Goal: Contribute content: Contribute content

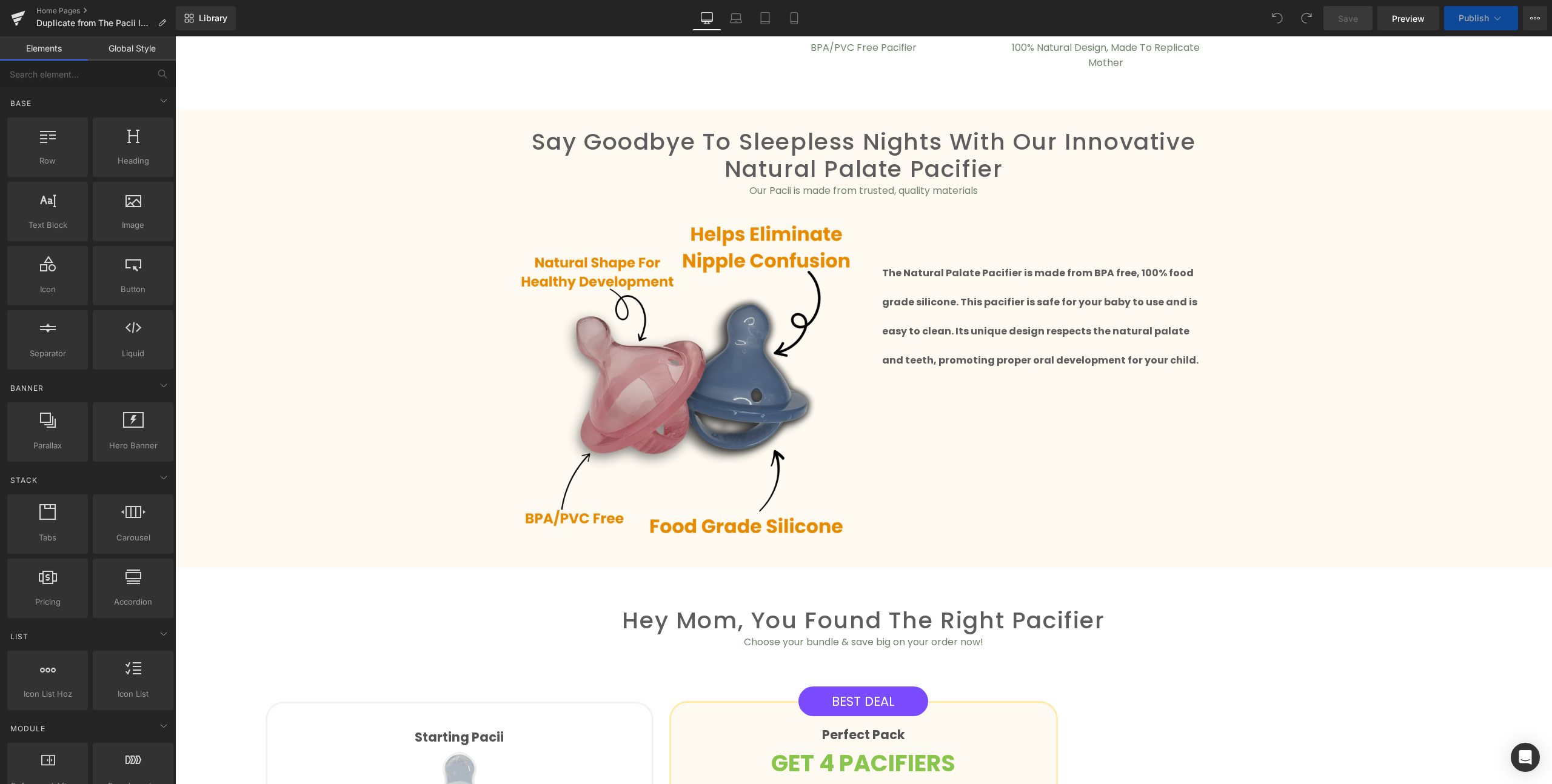
scroll to position [829, 0]
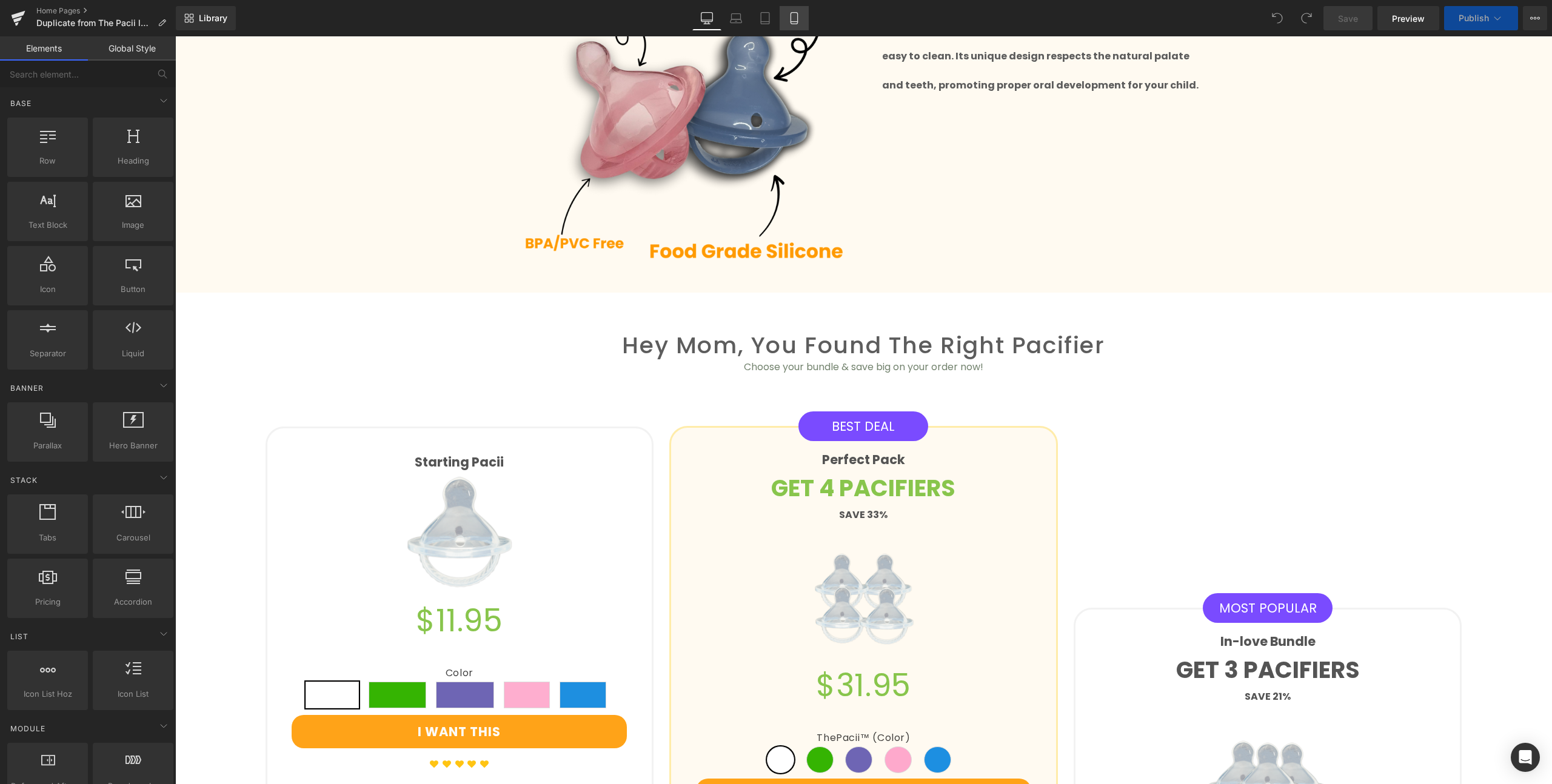
click at [795, 14] on icon at bounding box center [794, 18] width 12 height 12
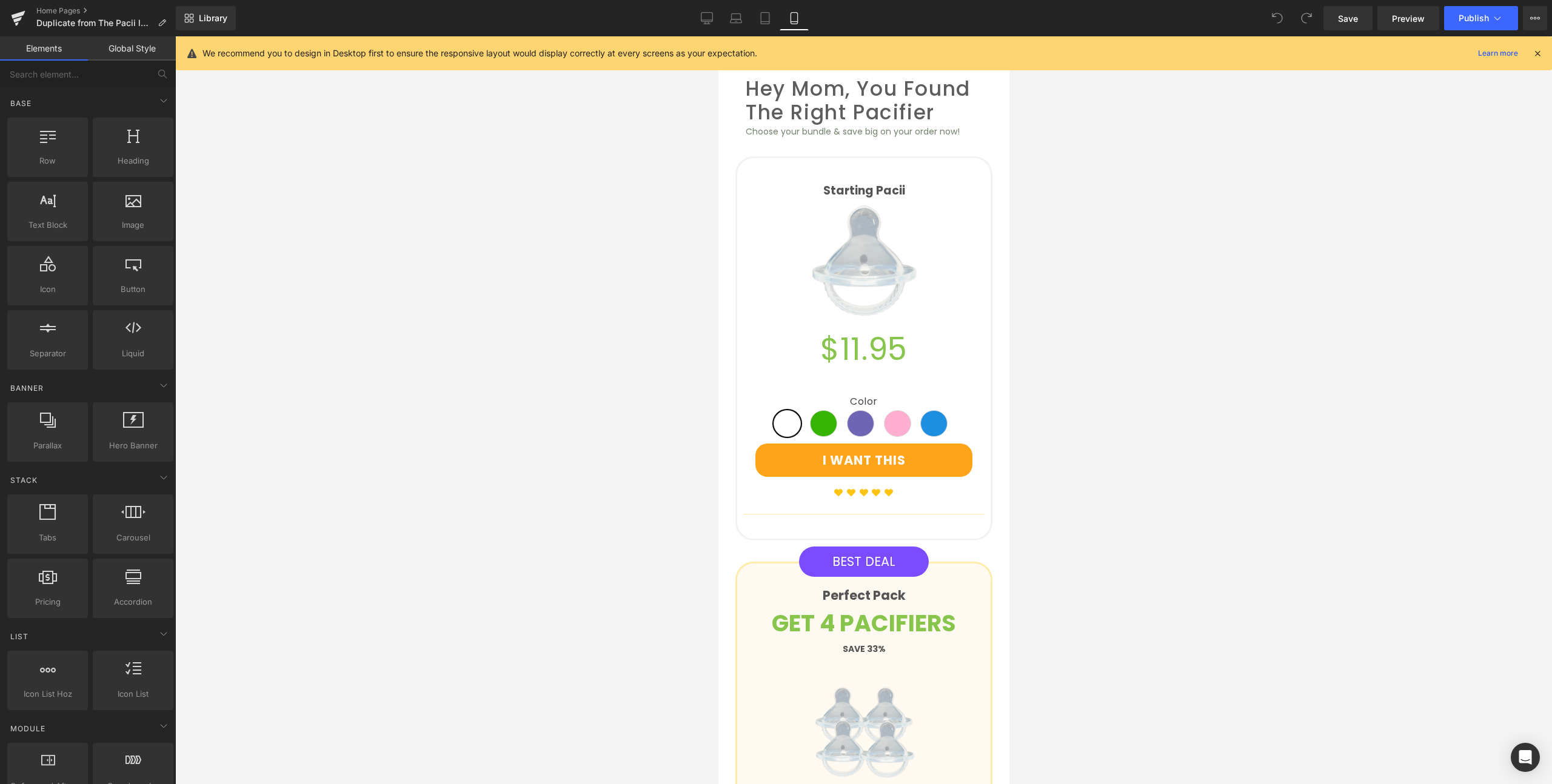
scroll to position [1311, 0]
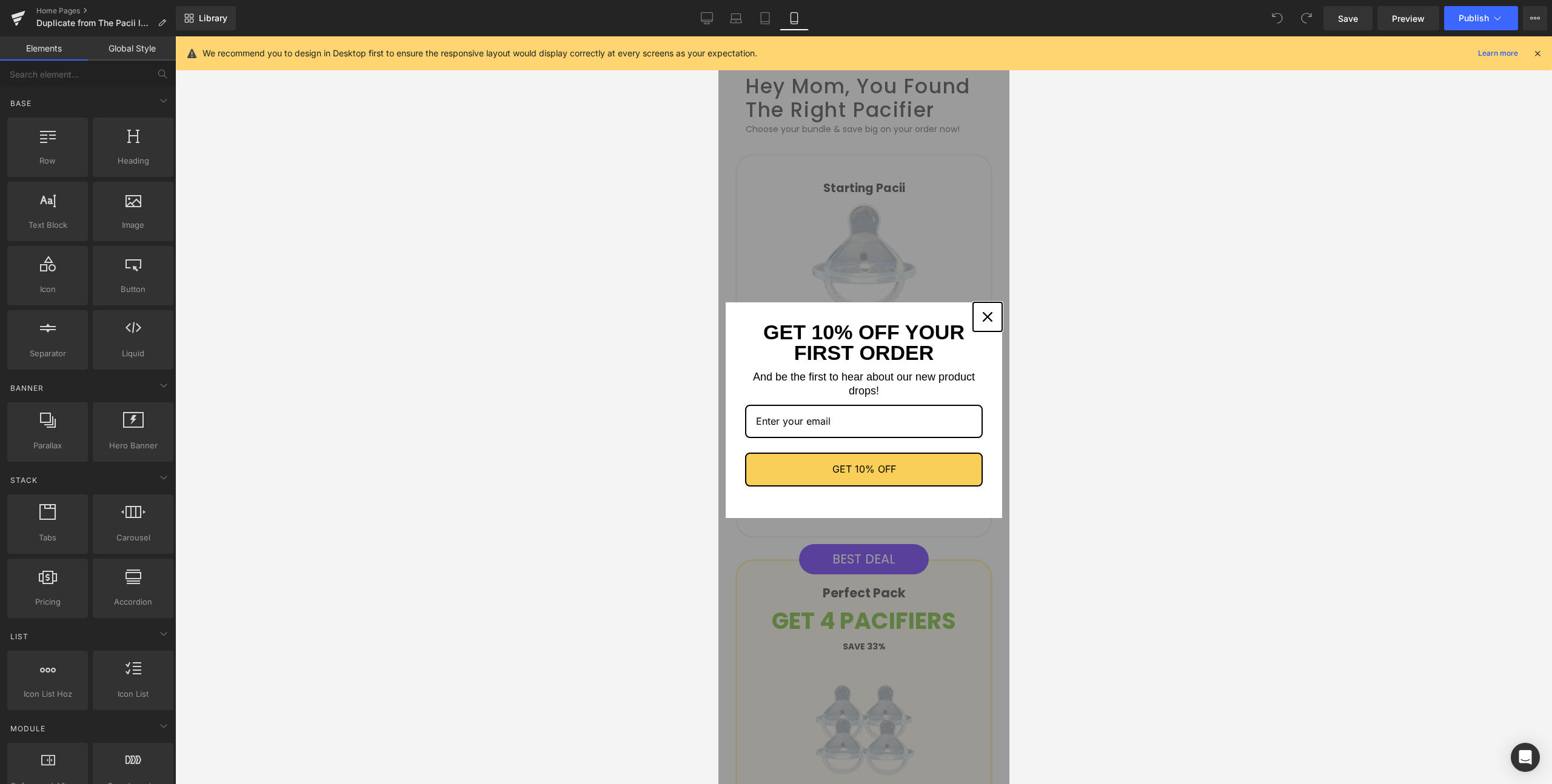
click at [982, 317] on icon "close icon" at bounding box center [986, 316] width 9 height 9
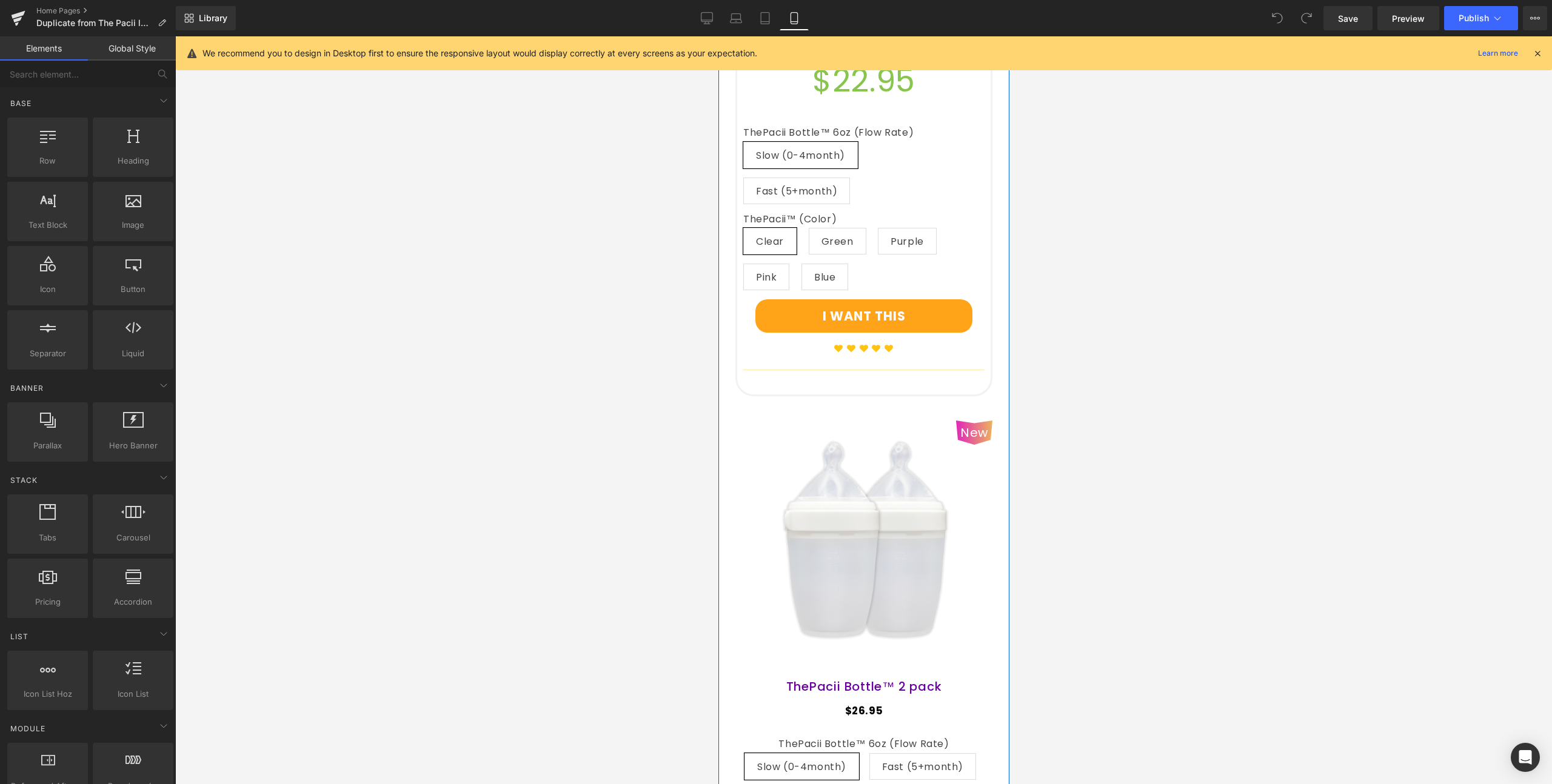
scroll to position [2564, 0]
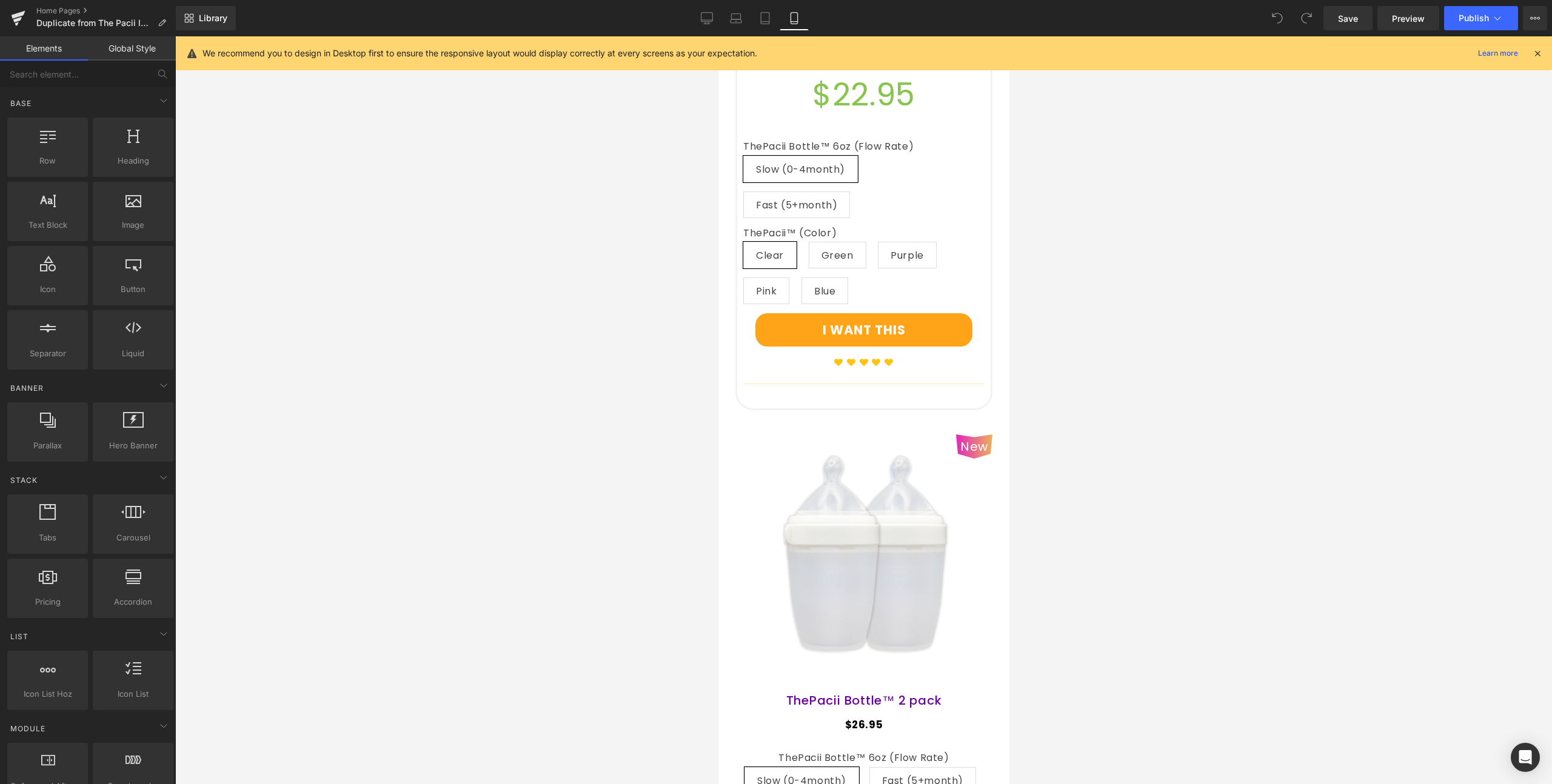
click at [1017, 383] on div at bounding box center [862, 410] width 1376 height 747
click at [895, 421] on icon at bounding box center [899, 425] width 8 height 9
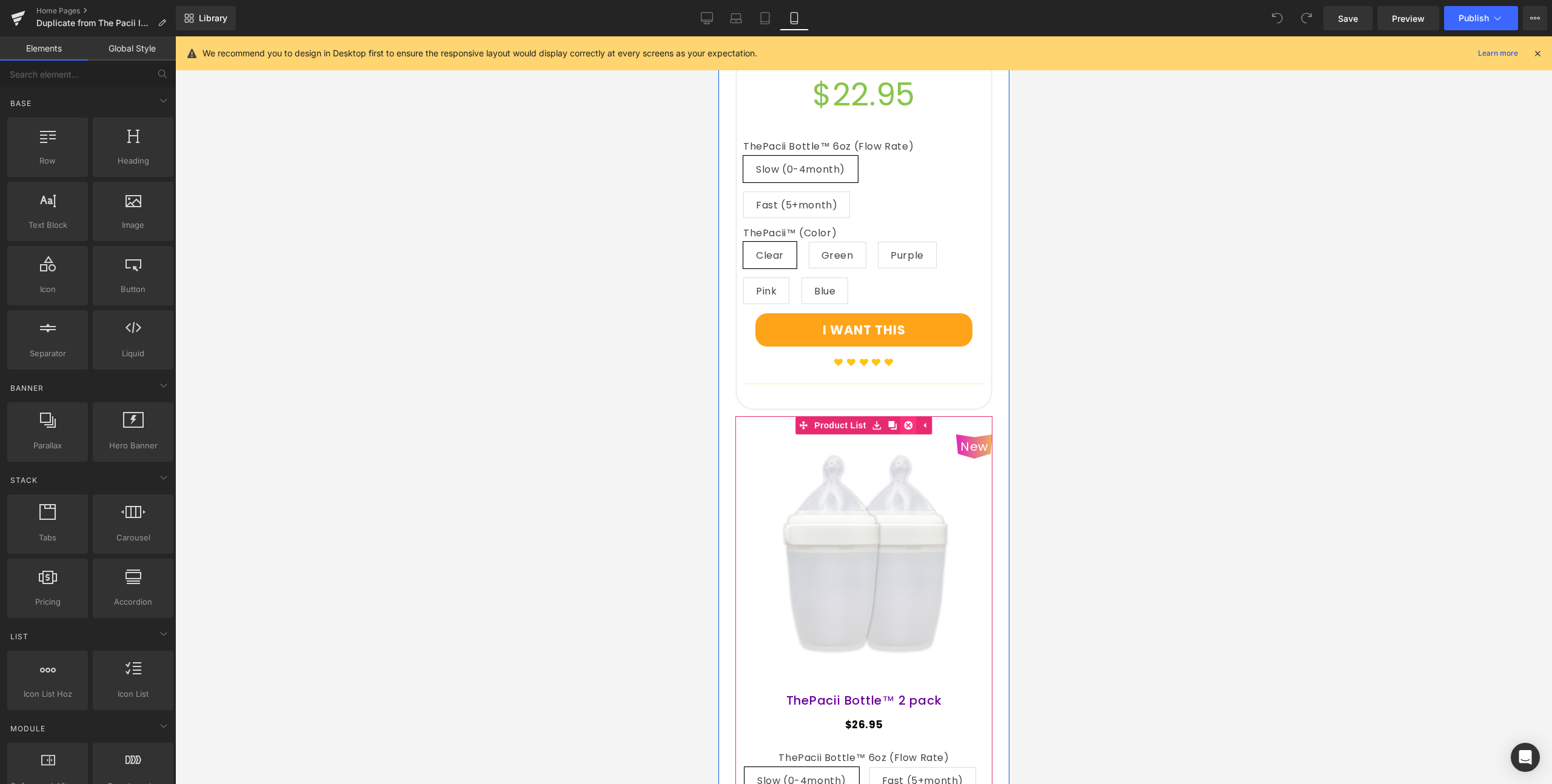
click at [904, 421] on icon at bounding box center [908, 424] width 8 height 8
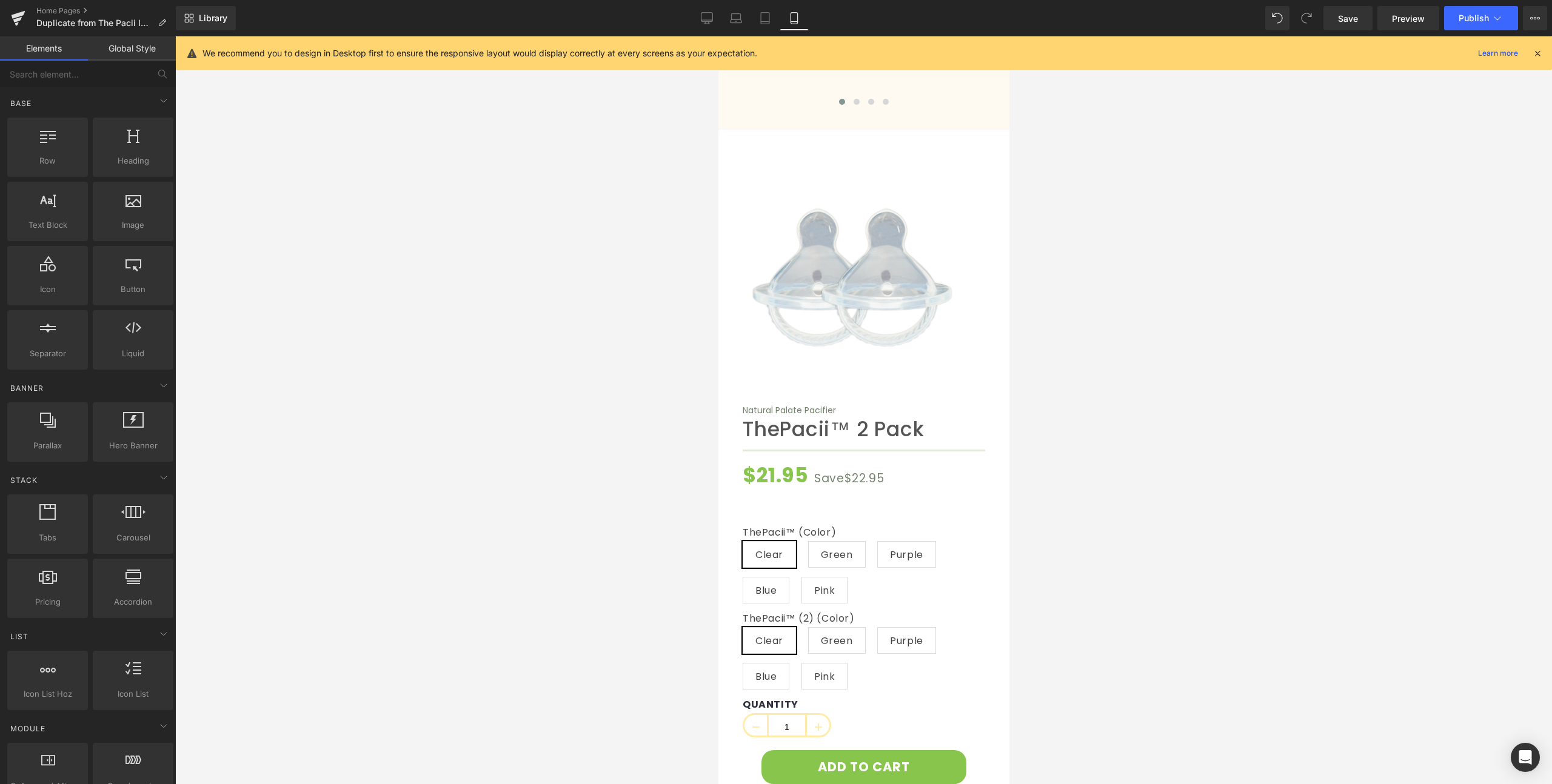
scroll to position [4306, 0]
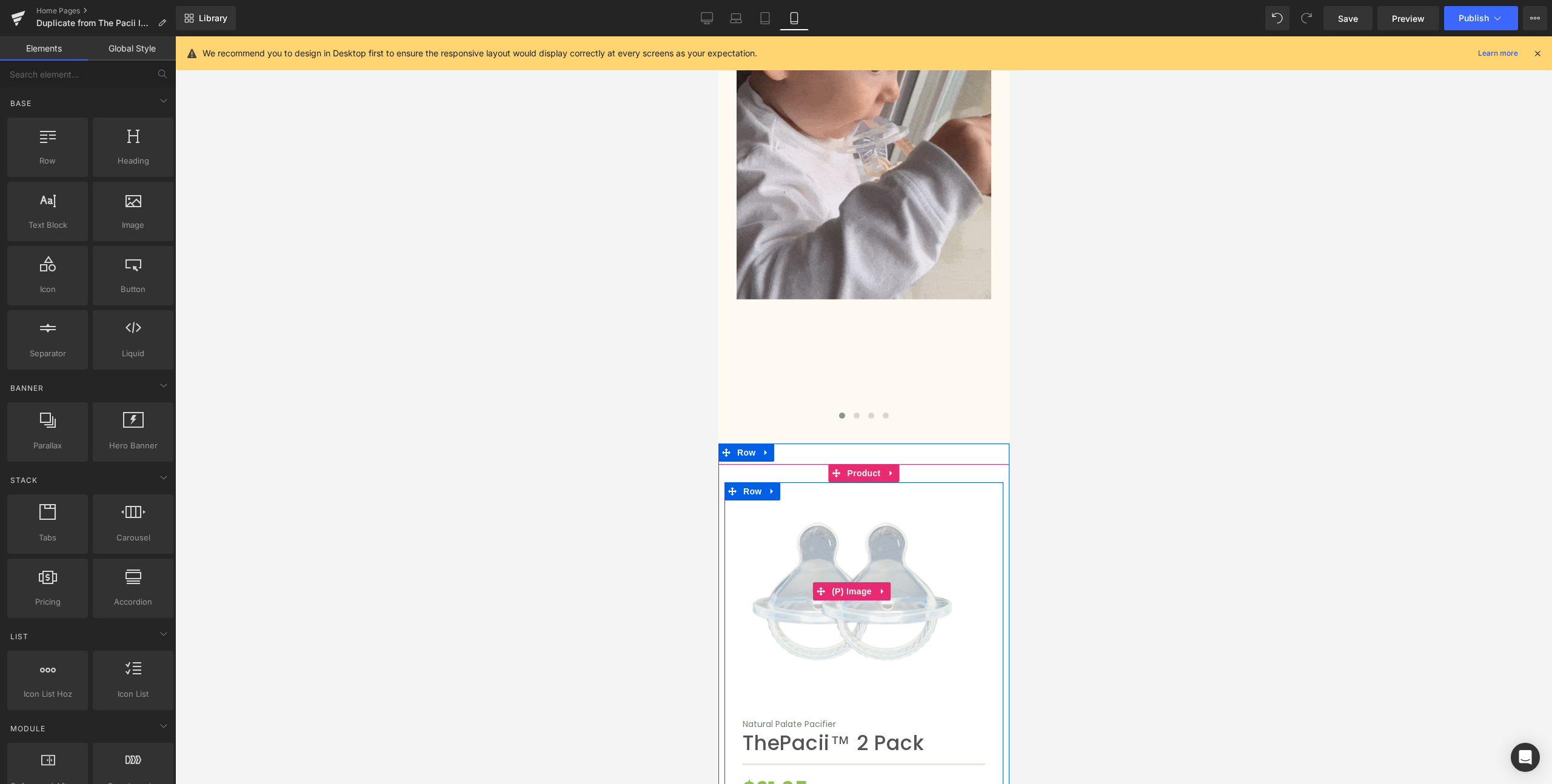
click at [861, 483] on img at bounding box center [851, 592] width 218 height 218
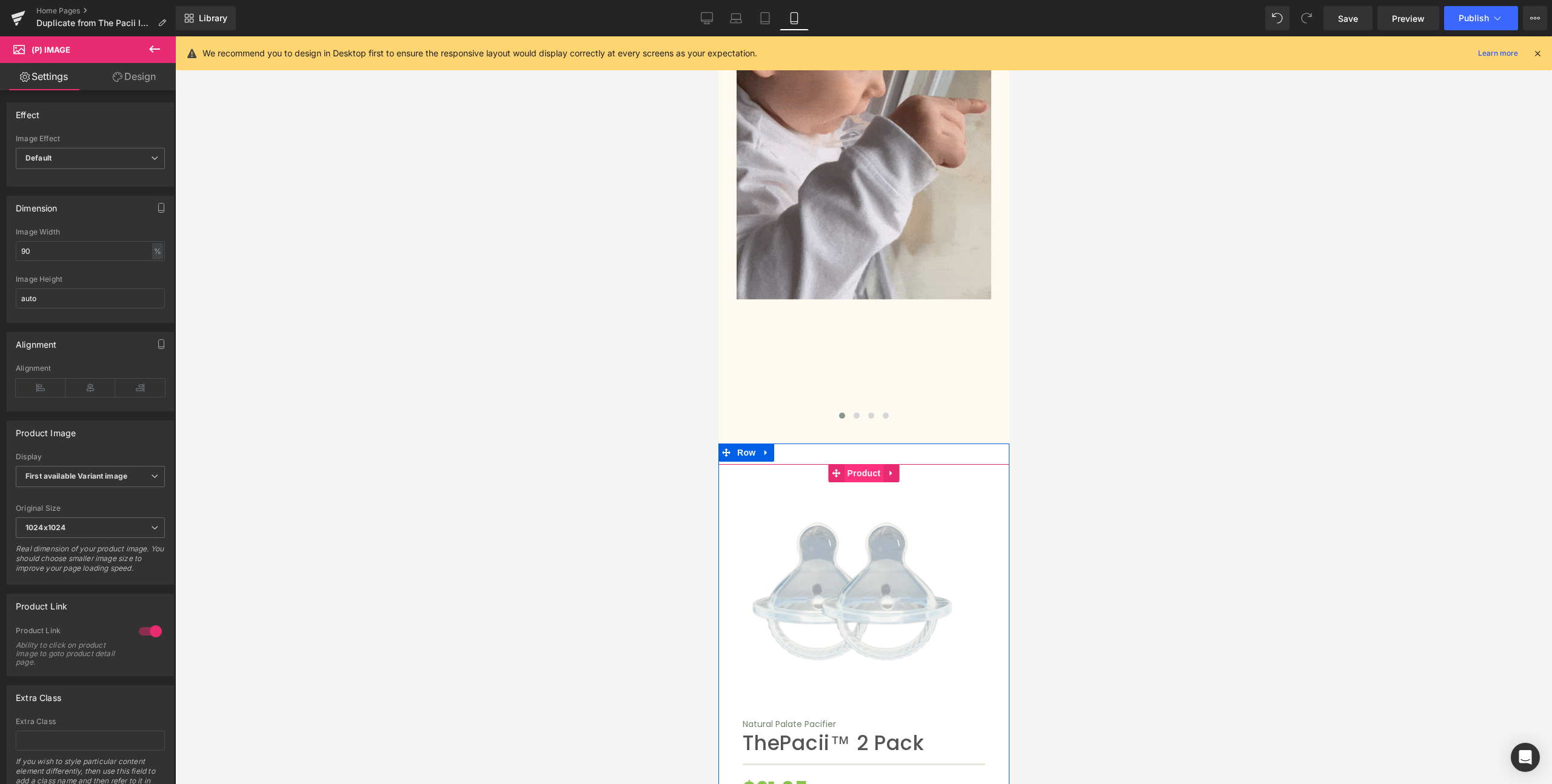
click at [857, 464] on span "Product" at bounding box center [863, 472] width 39 height 18
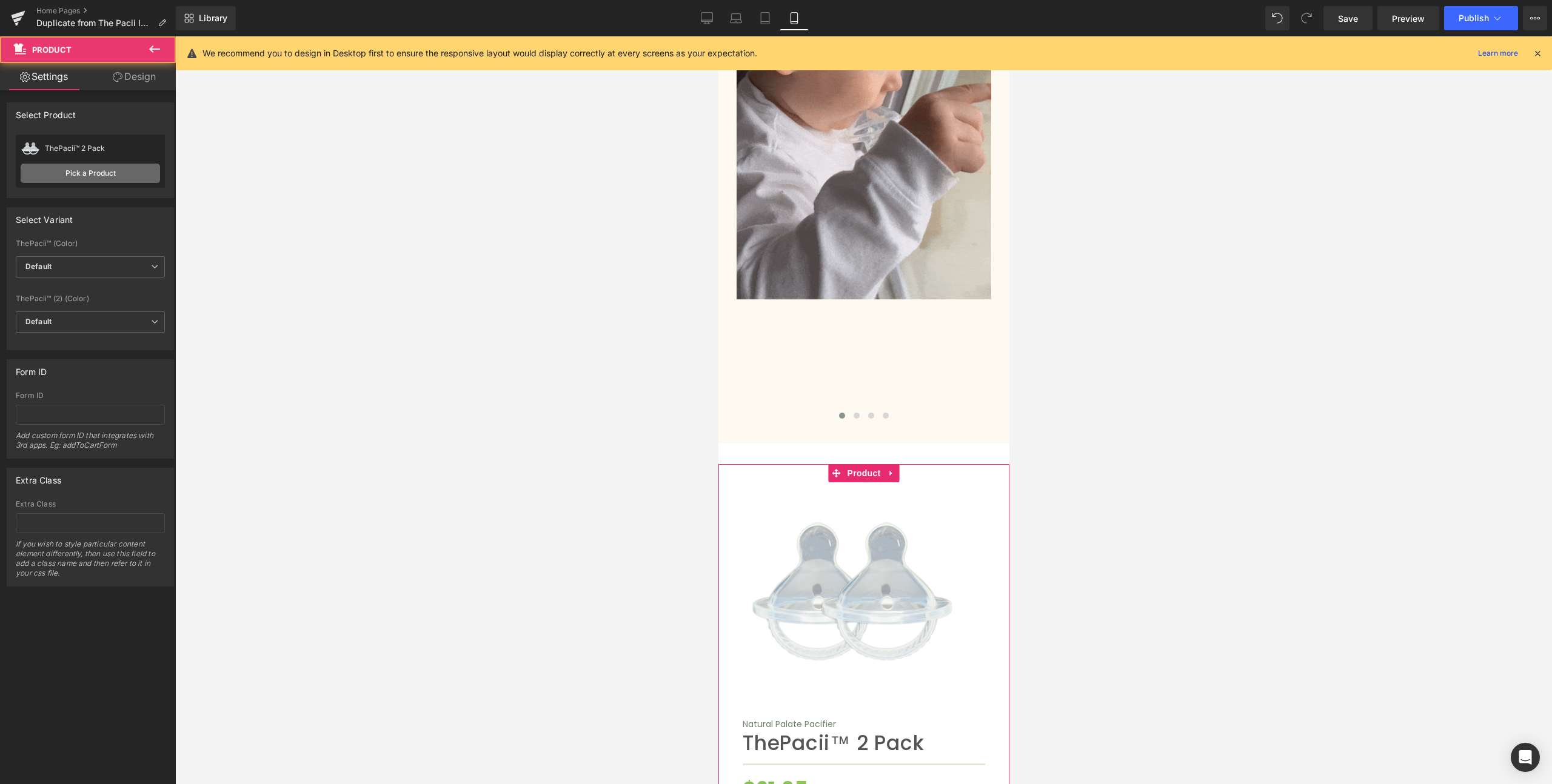
click at [118, 178] on link "Pick a Product" at bounding box center [90, 173] width 139 height 20
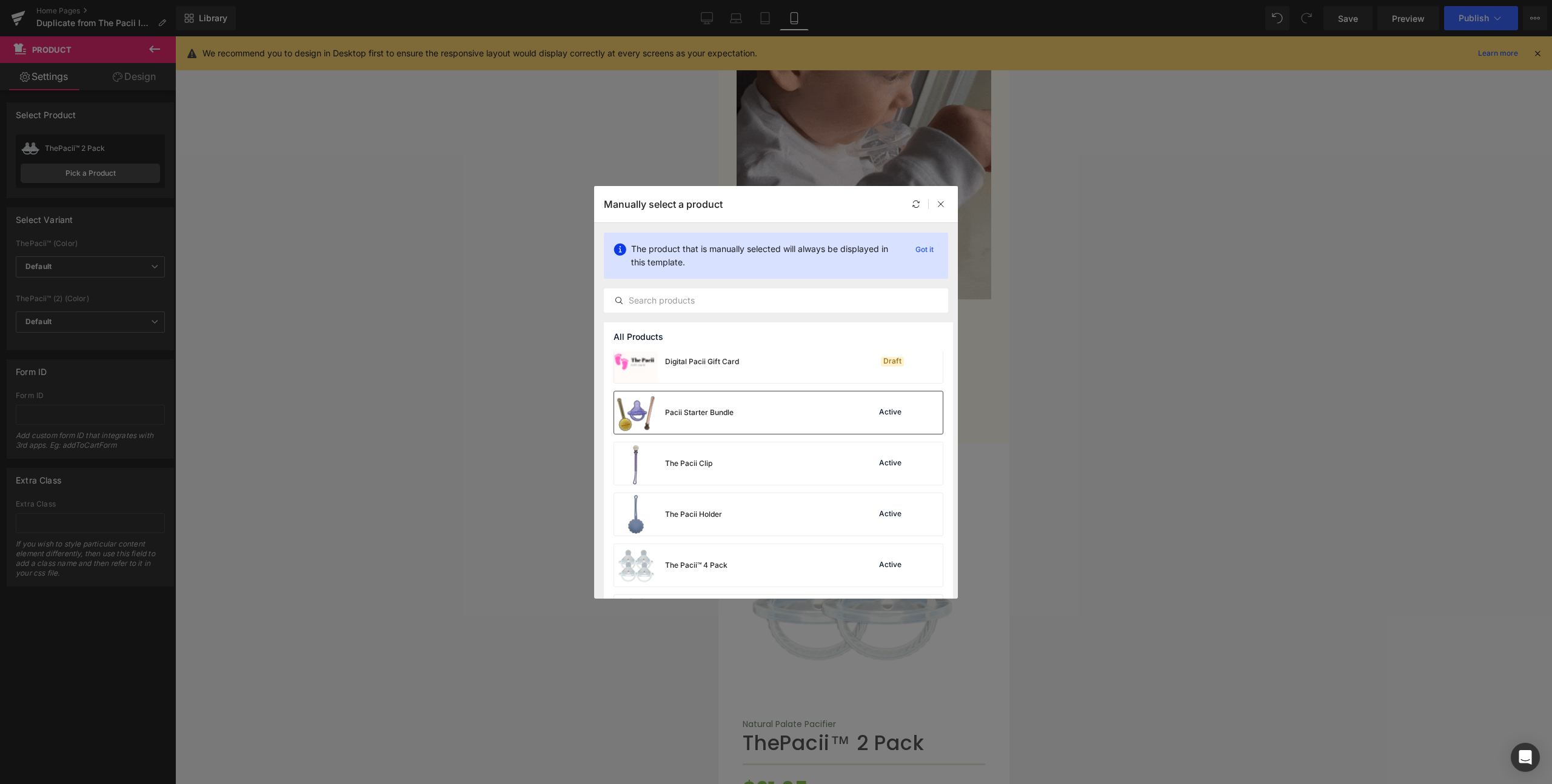
scroll to position [112, 0]
click at [742, 414] on div "Pacii Starter Bundle Active" at bounding box center [779, 414] width 329 height 42
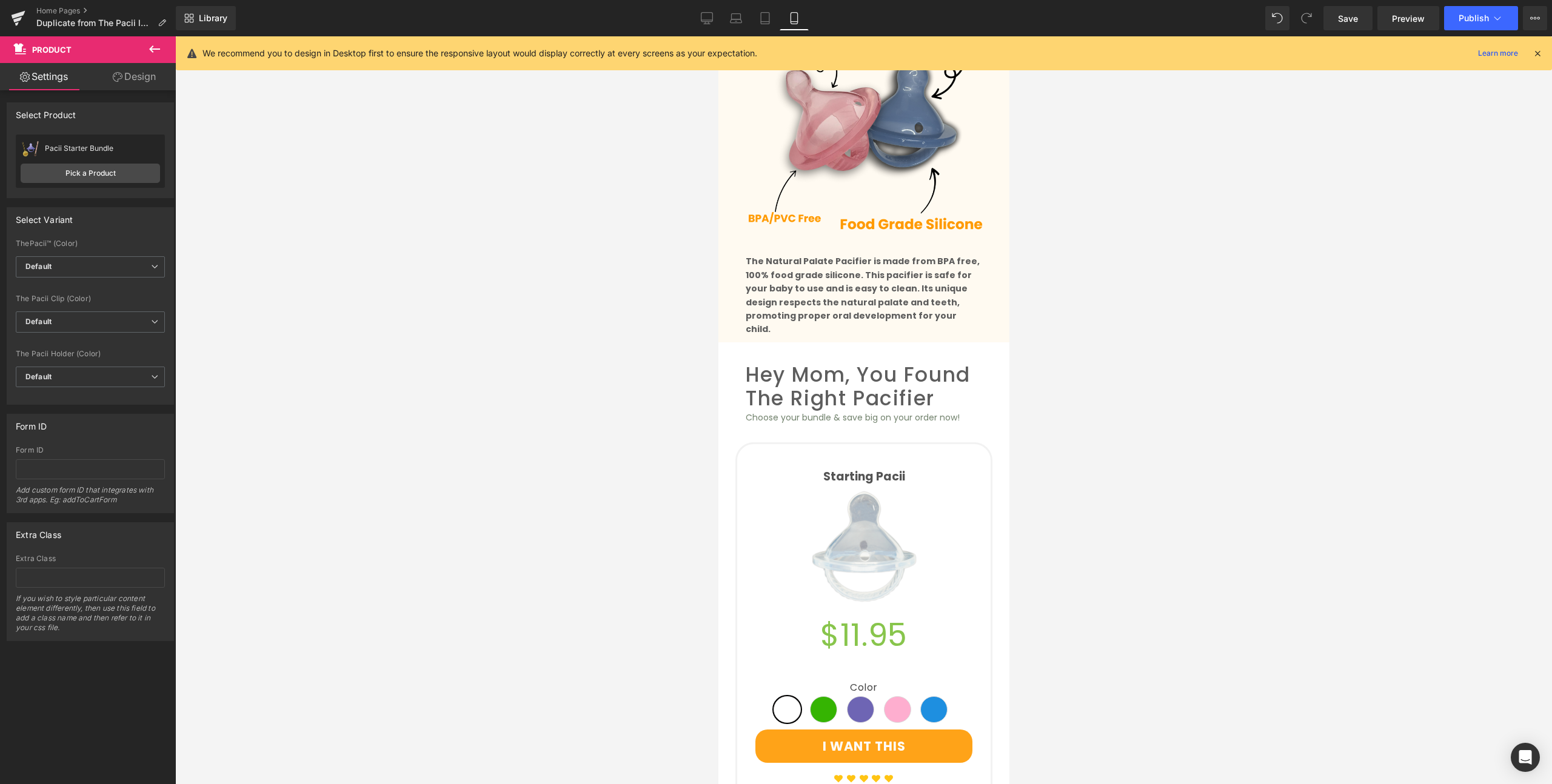
scroll to position [1012, 0]
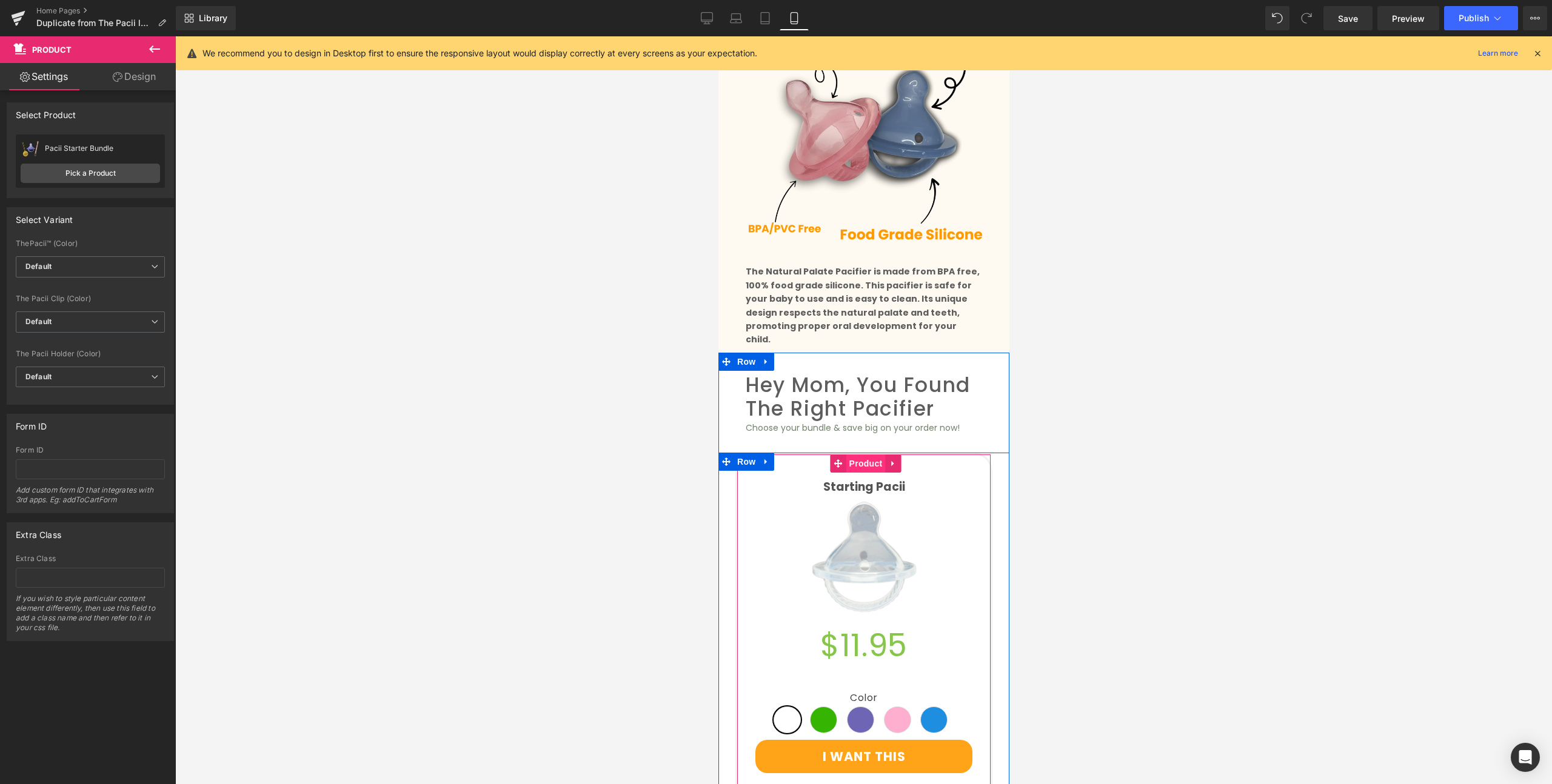
click at [863, 454] on span "Product" at bounding box center [865, 463] width 39 height 18
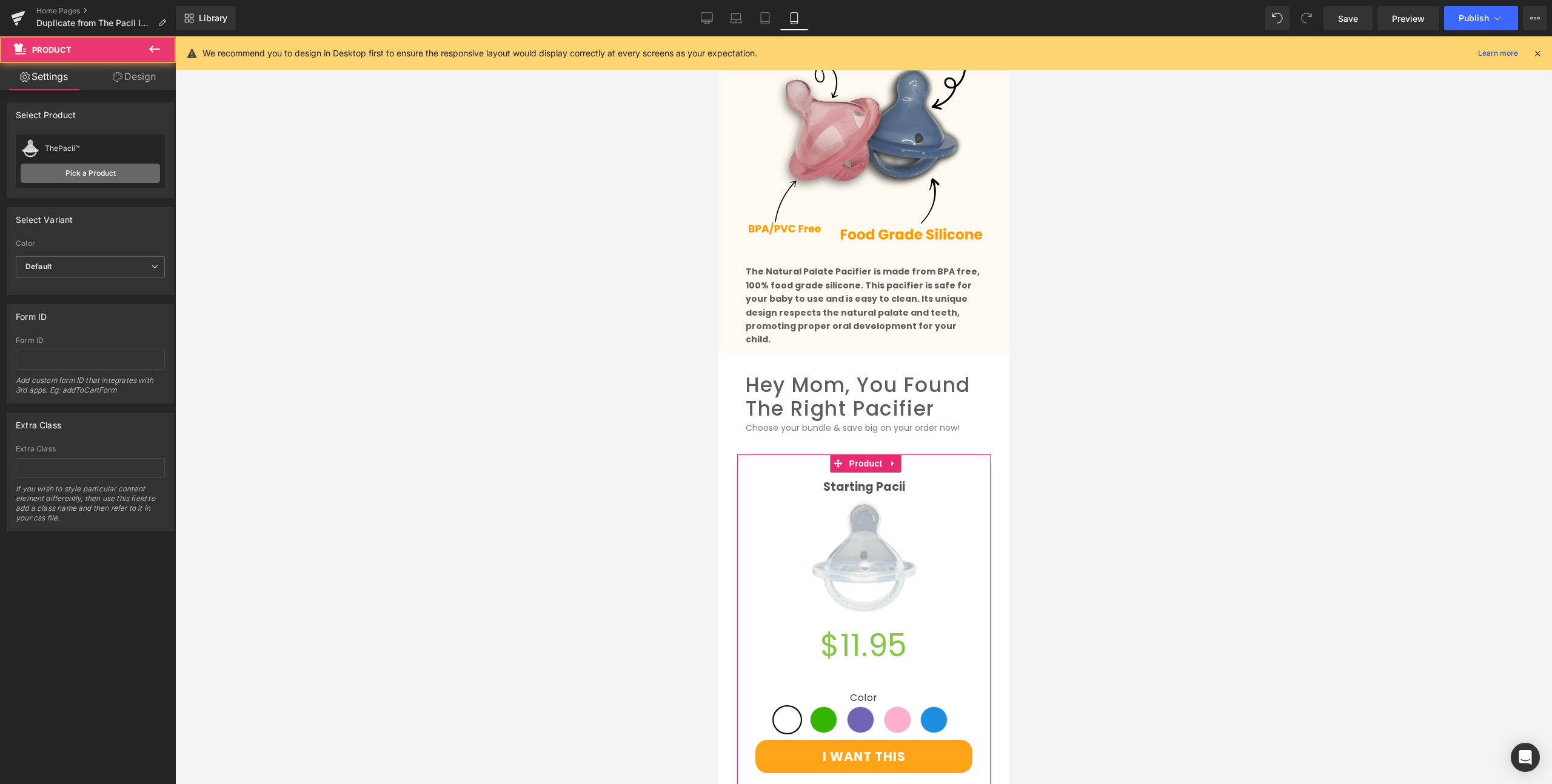
click at [139, 181] on link "Pick a Product" at bounding box center [90, 173] width 139 height 20
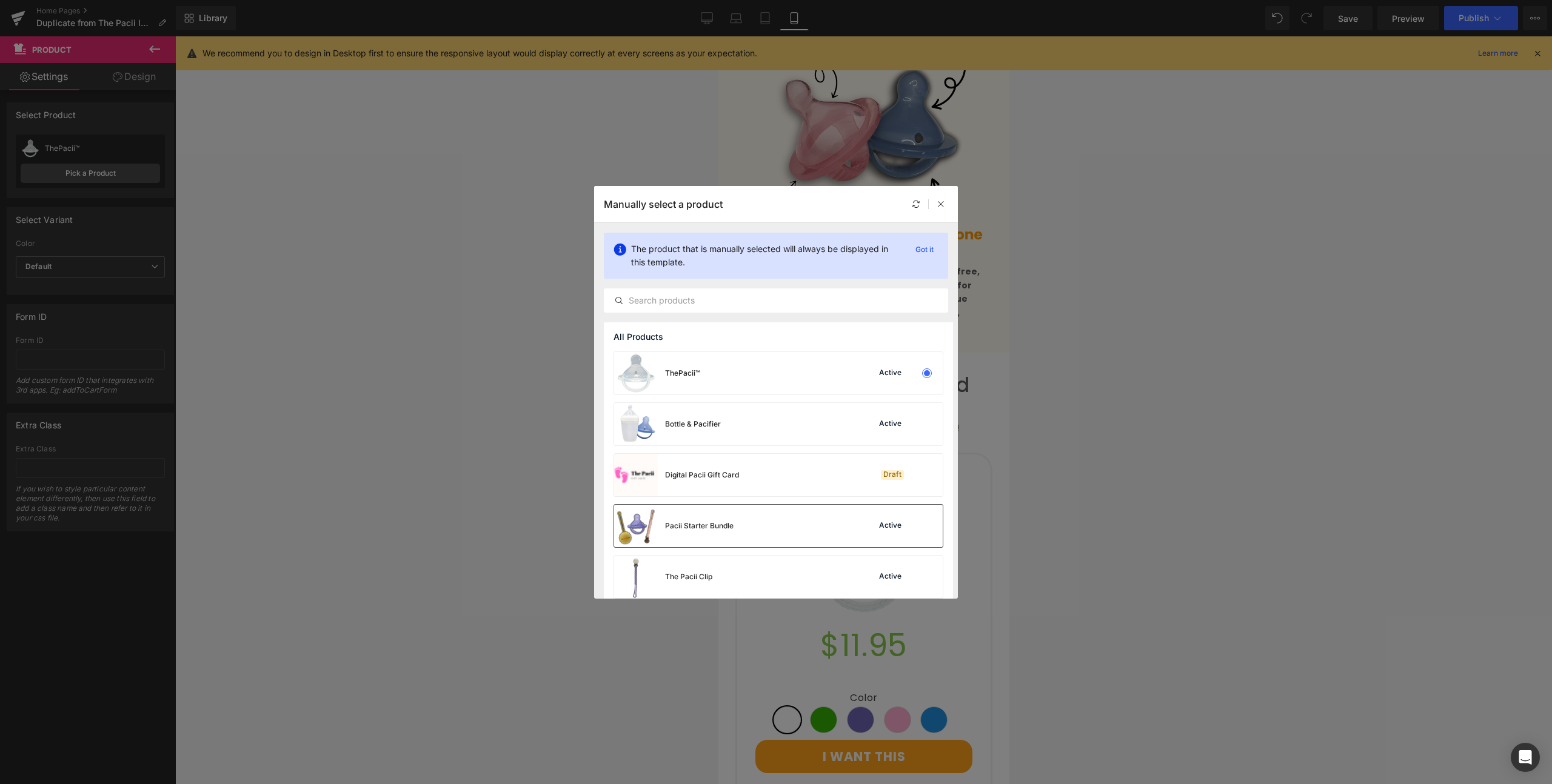
drag, startPoint x: 788, startPoint y: 536, endPoint x: 70, endPoint y: 500, distance: 718.9
click at [788, 536] on div "Pacii Starter Bundle Active" at bounding box center [779, 525] width 329 height 42
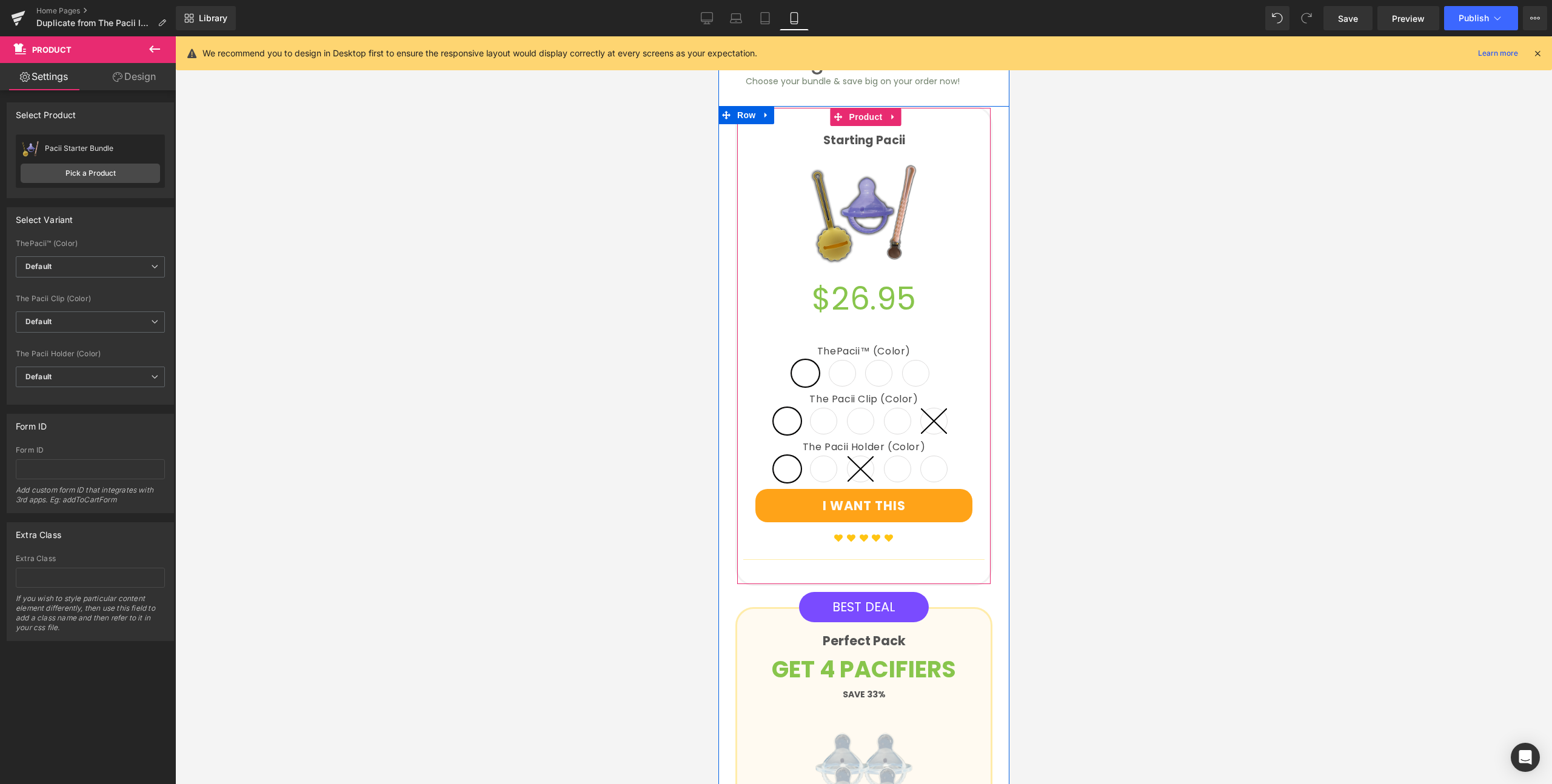
scroll to position [1407, 0]
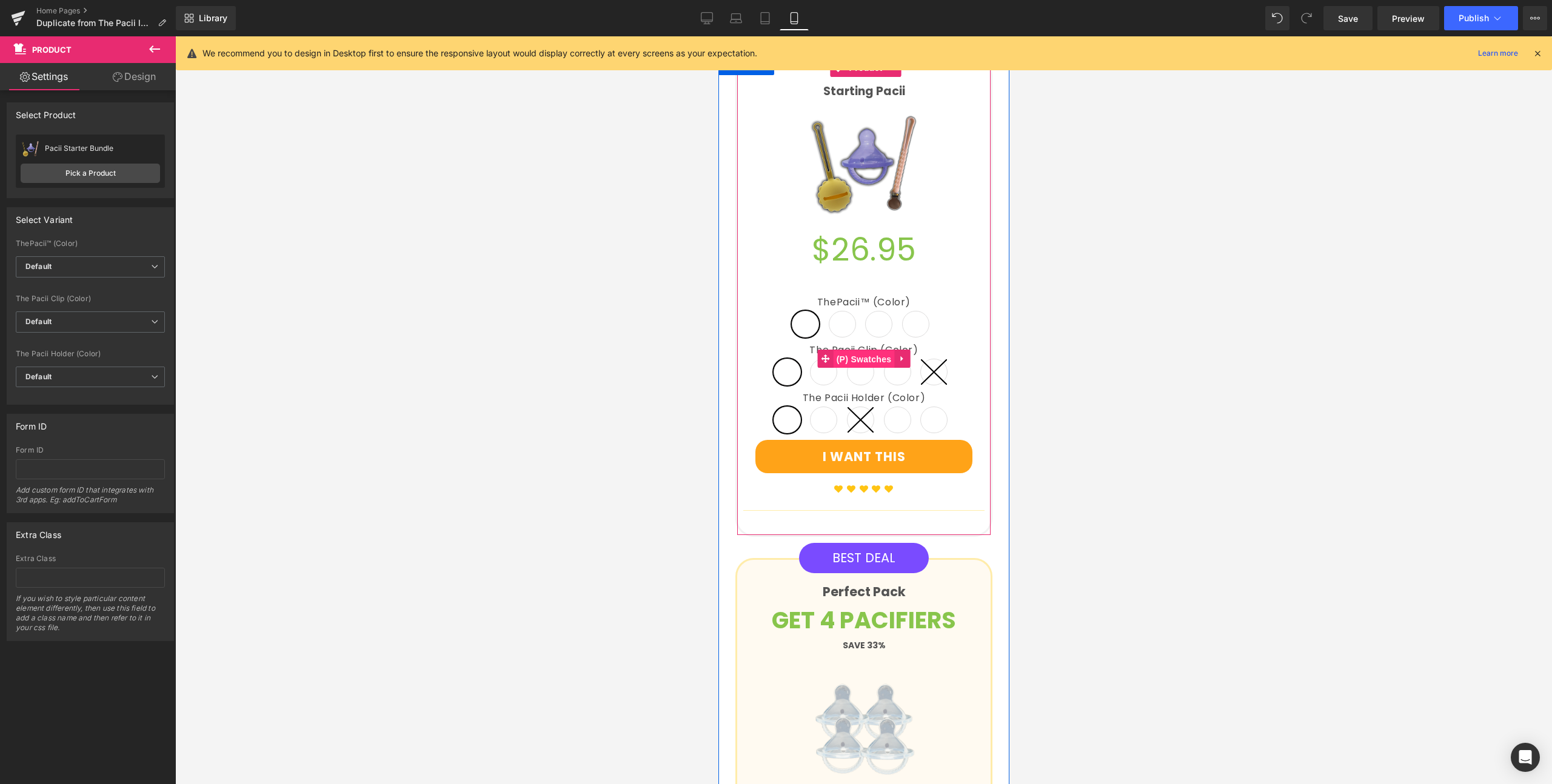
click at [877, 350] on span "(P) Swatches" at bounding box center [862, 359] width 61 height 18
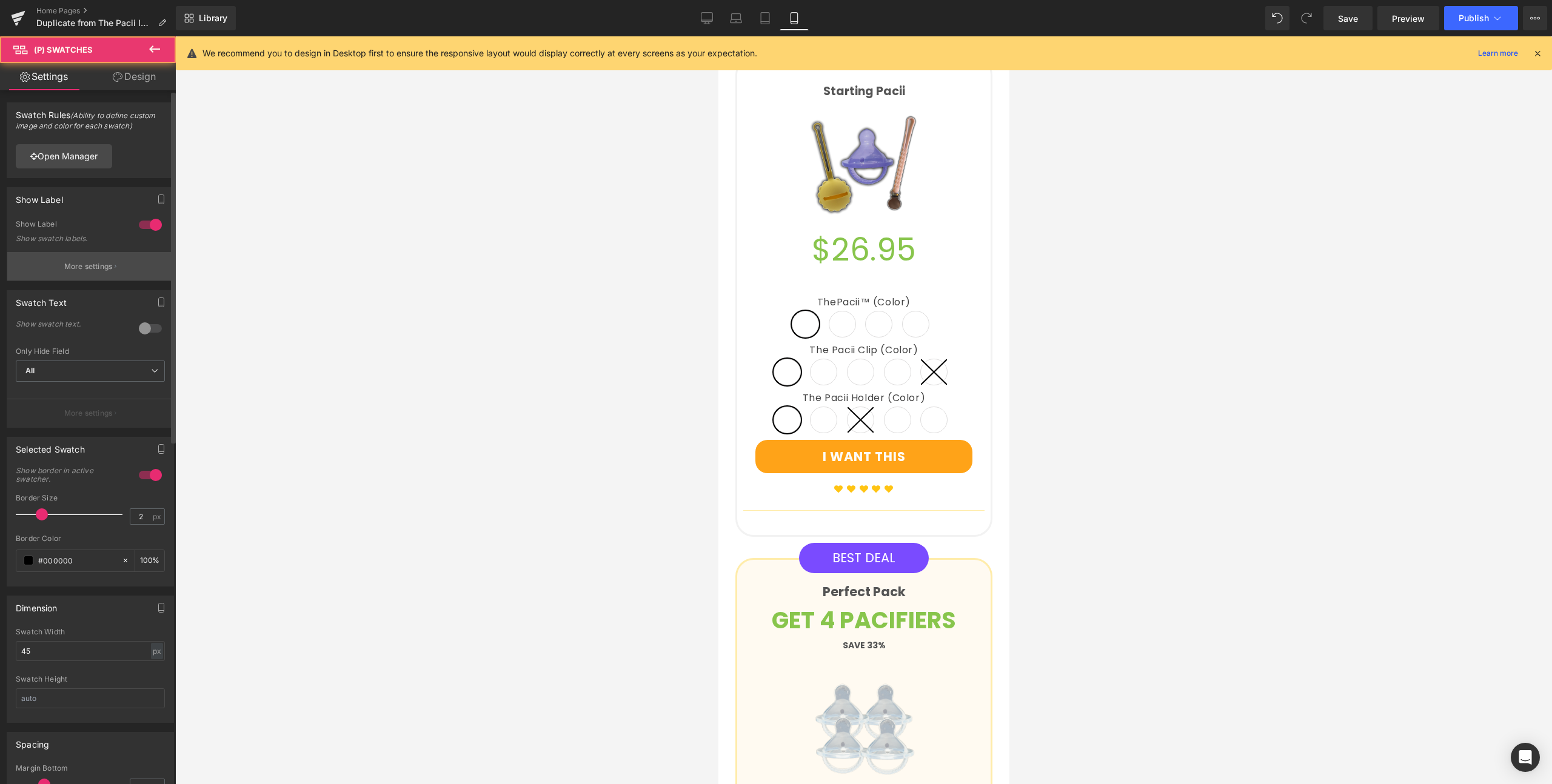
click at [115, 268] on icon "button" at bounding box center [116, 267] width 2 height 6
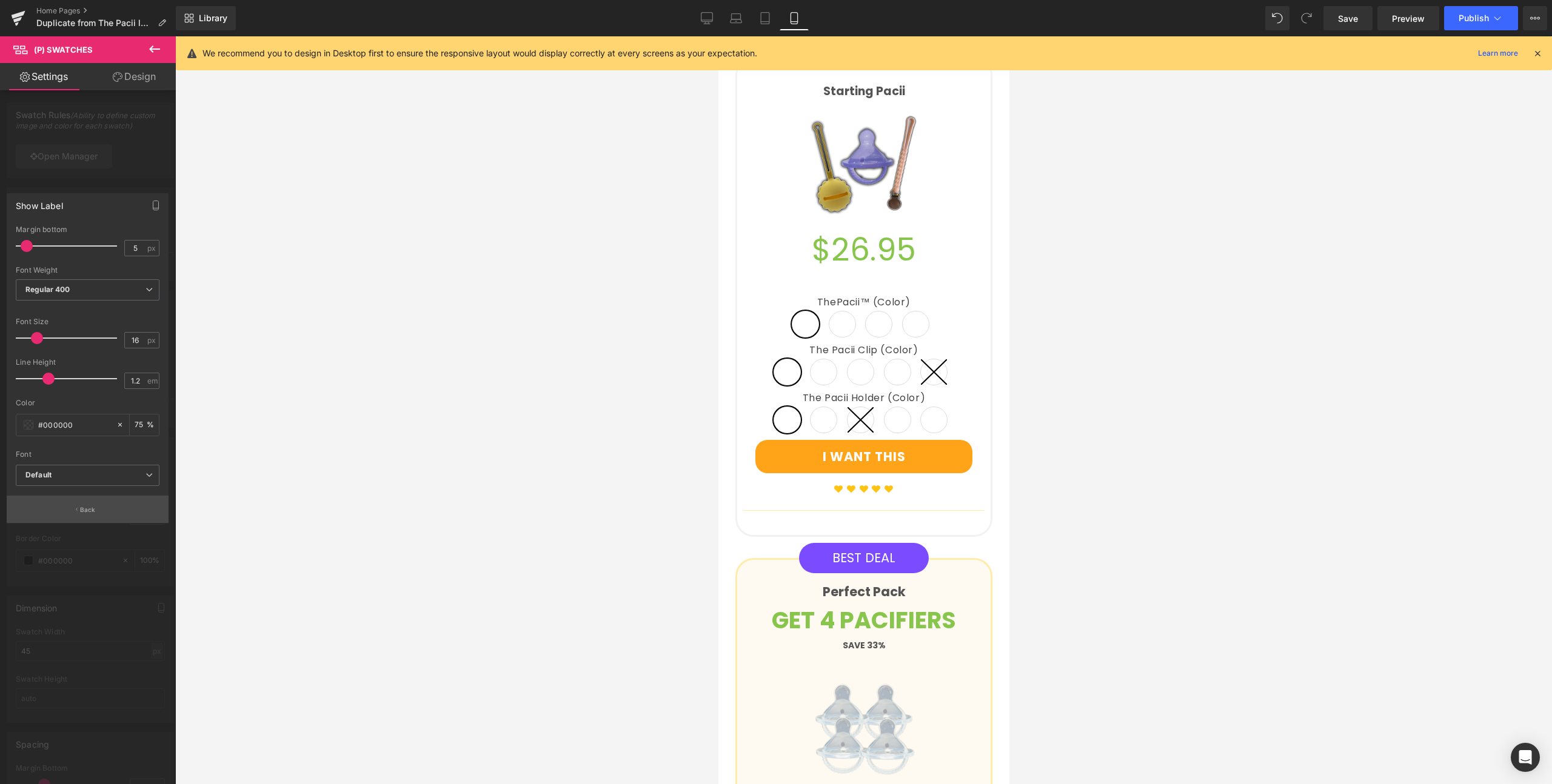
click at [111, 511] on button "Back" at bounding box center [87, 509] width 162 height 27
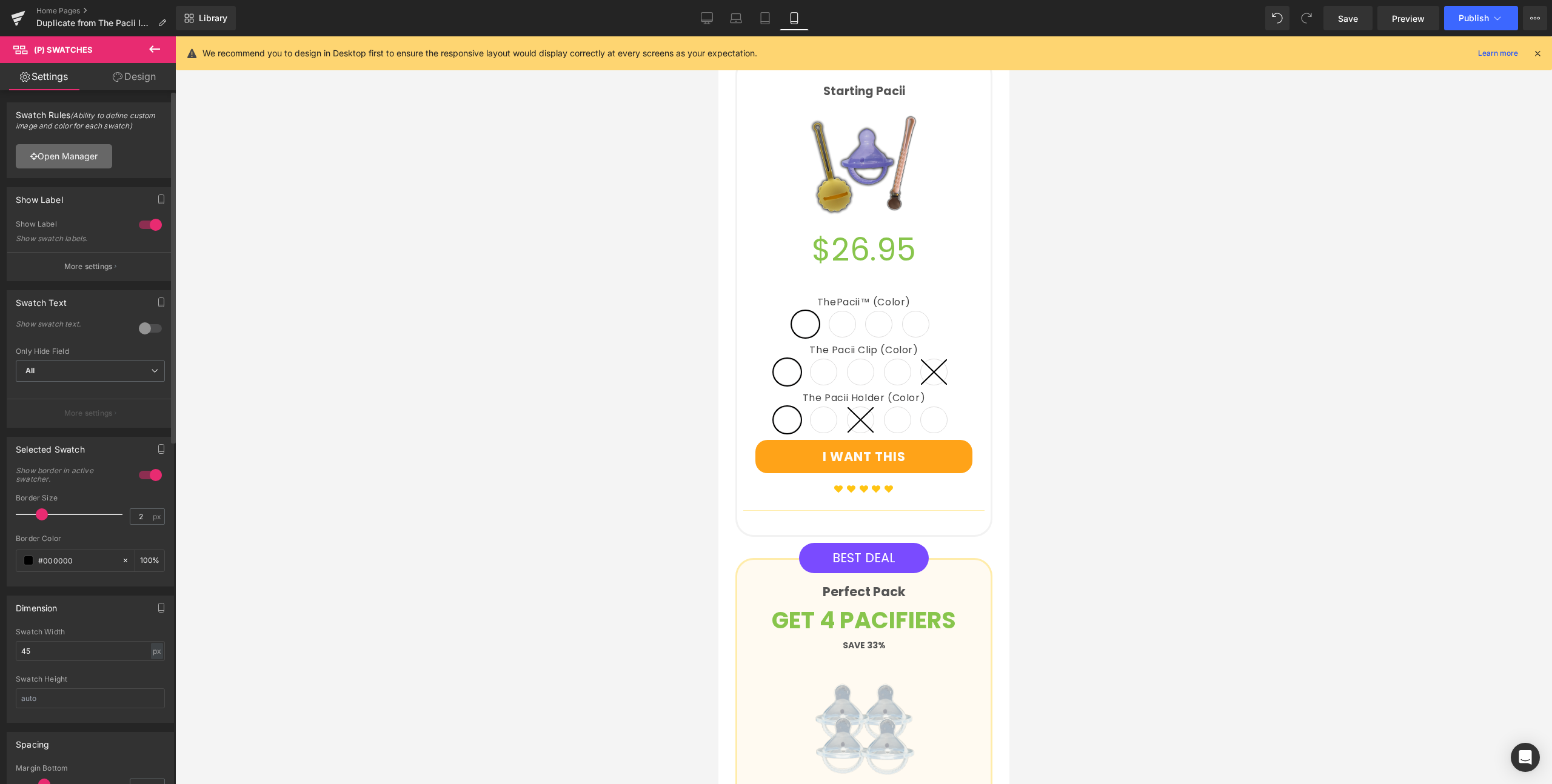
click at [91, 164] on link "Open Manager" at bounding box center [64, 157] width 97 height 24
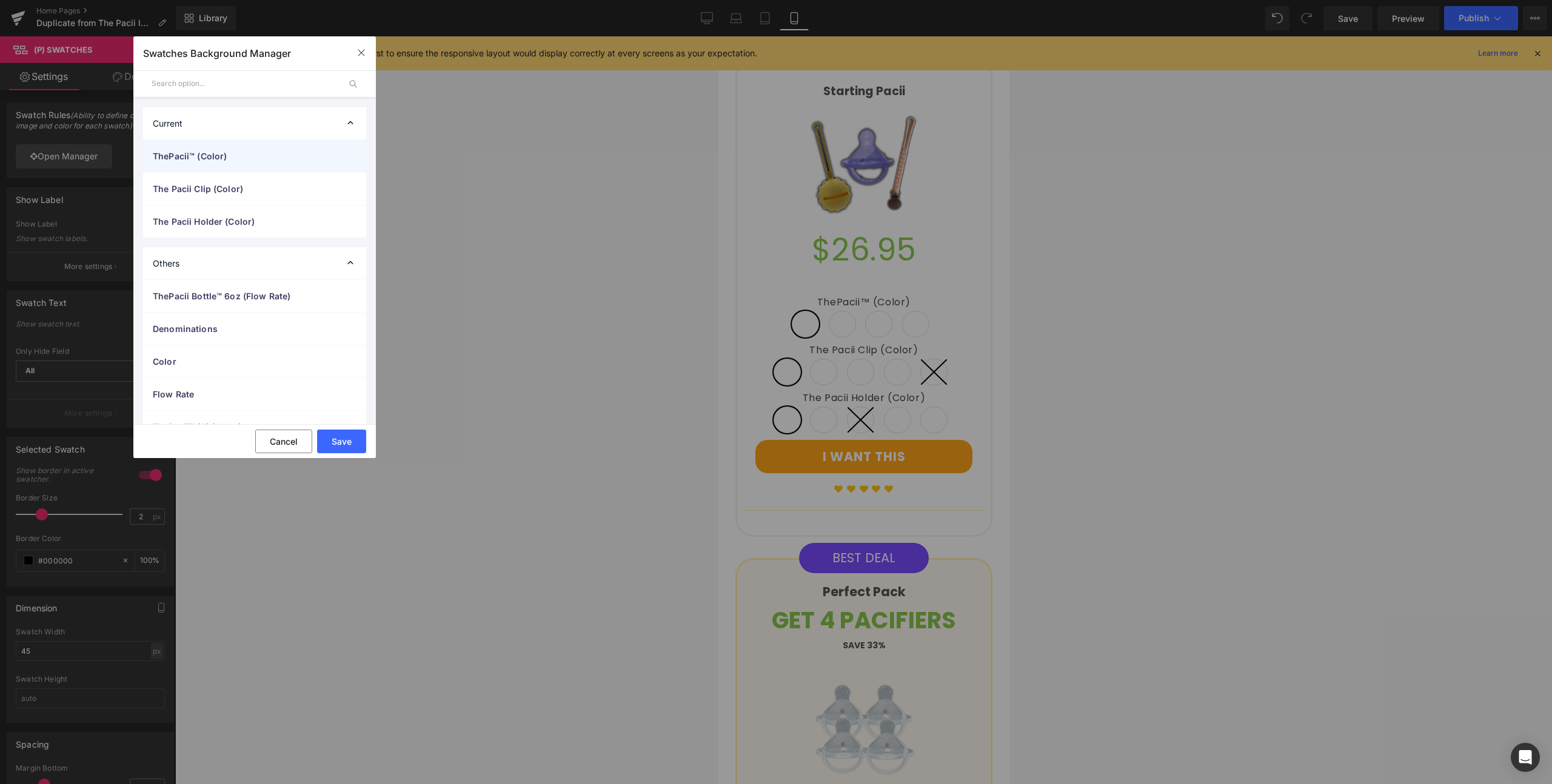
click at [266, 159] on span "ThePacii™ (Color)" at bounding box center [242, 156] width 179 height 13
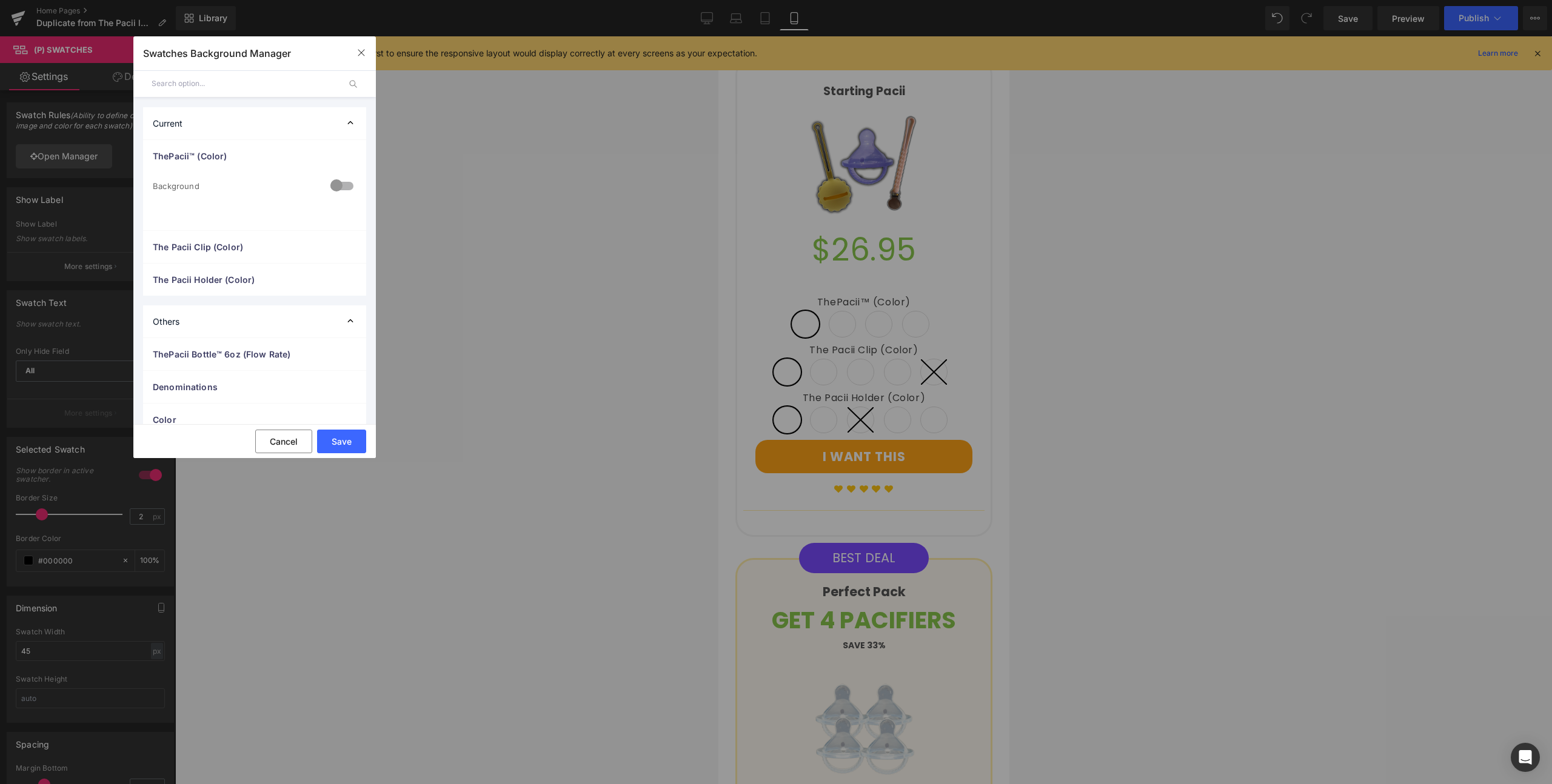
click at [333, 187] on div at bounding box center [341, 186] width 29 height 23
click at [195, 197] on div "0 Background auto Auto Manual Image Color Type Image Image Color Clear color co…" at bounding box center [254, 201] width 223 height 58
click at [212, 163] on div "ThePacii™ (Color)" at bounding box center [254, 156] width 223 height 32
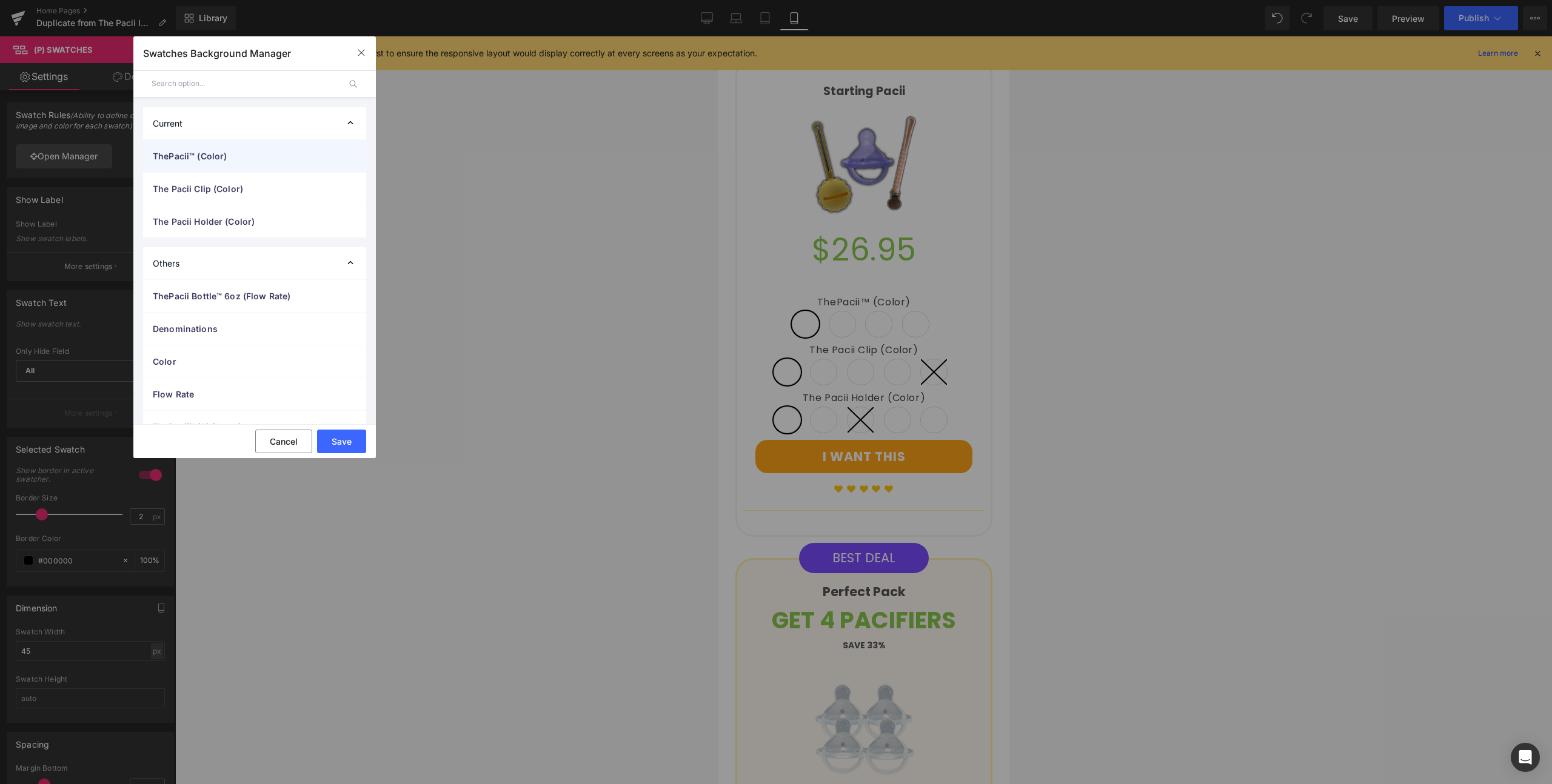
click at [213, 161] on span "ThePacii™ (Color)" at bounding box center [242, 156] width 179 height 13
click at [214, 163] on div "ThePacii™ (Color)" at bounding box center [254, 156] width 223 height 32
click at [221, 198] on div "The Pacii Clip (Color)" at bounding box center [254, 189] width 223 height 32
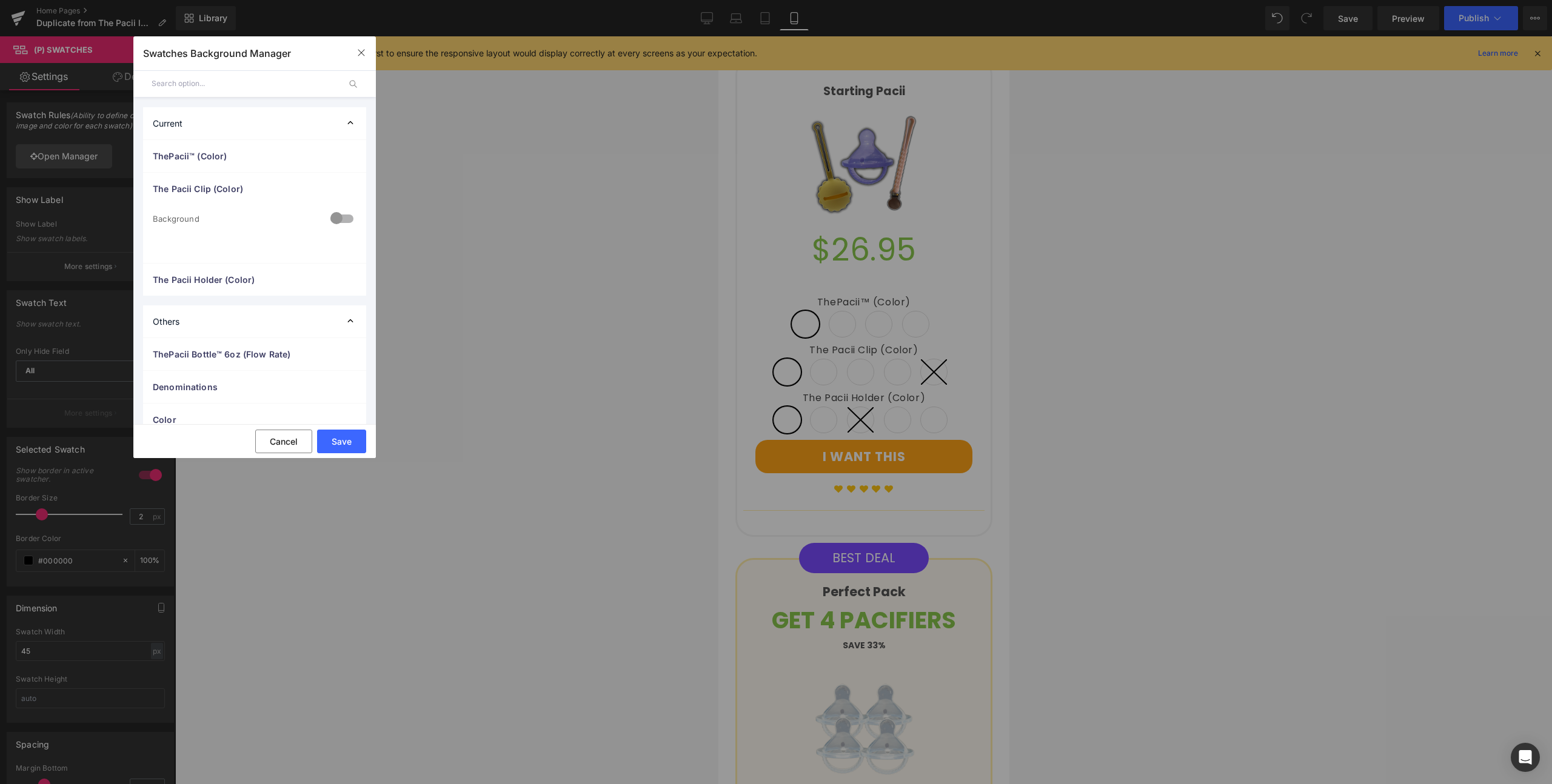
click at [340, 214] on div at bounding box center [341, 219] width 29 height 23
click at [305, 239] on div "Manual" at bounding box center [305, 243] width 101 height 18
click at [327, 151] on div at bounding box center [341, 152] width 29 height 23
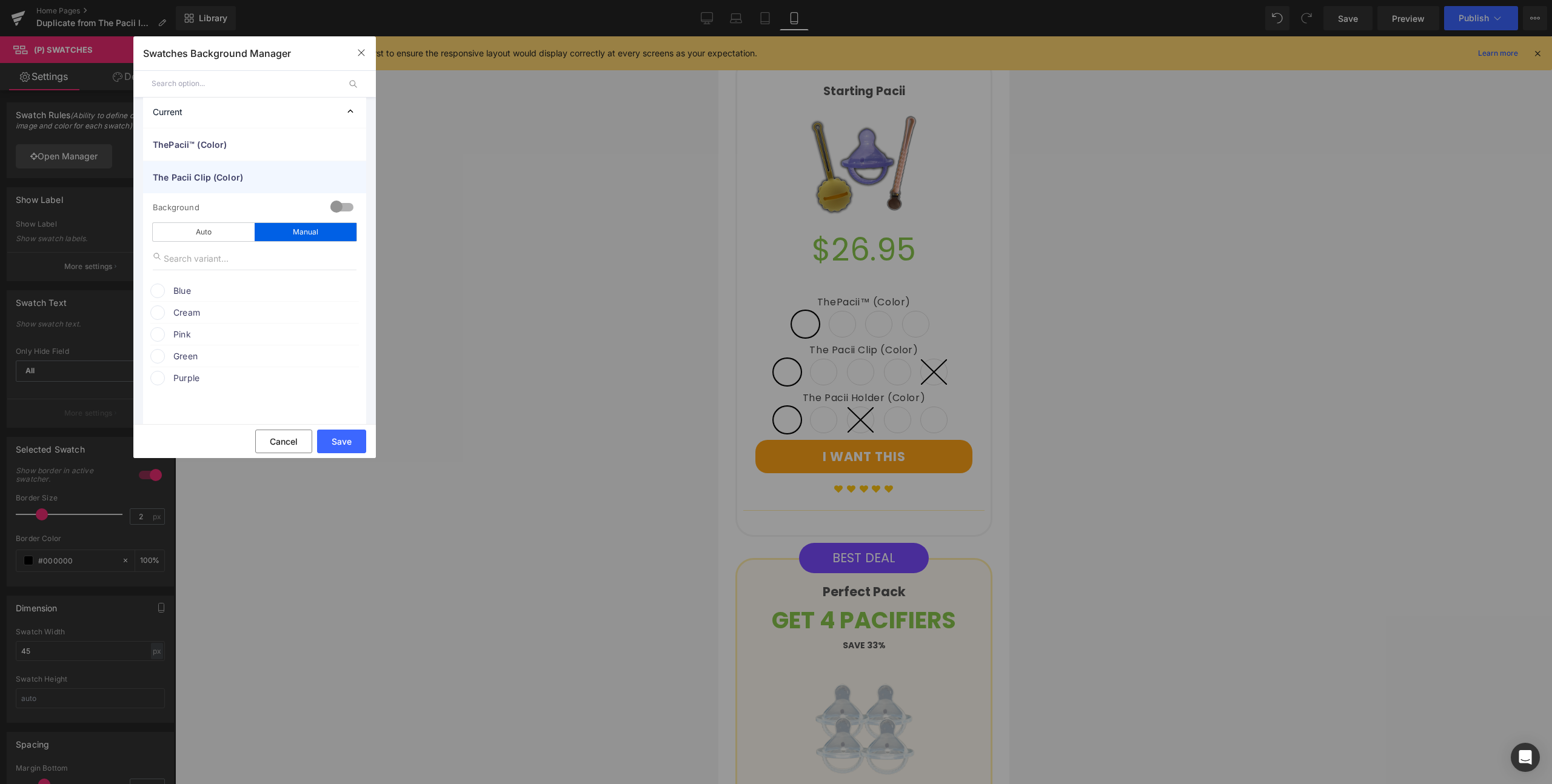
scroll to position [0, 0]
click at [264, 189] on span "The Pacii Clip (Color)" at bounding box center [242, 189] width 179 height 13
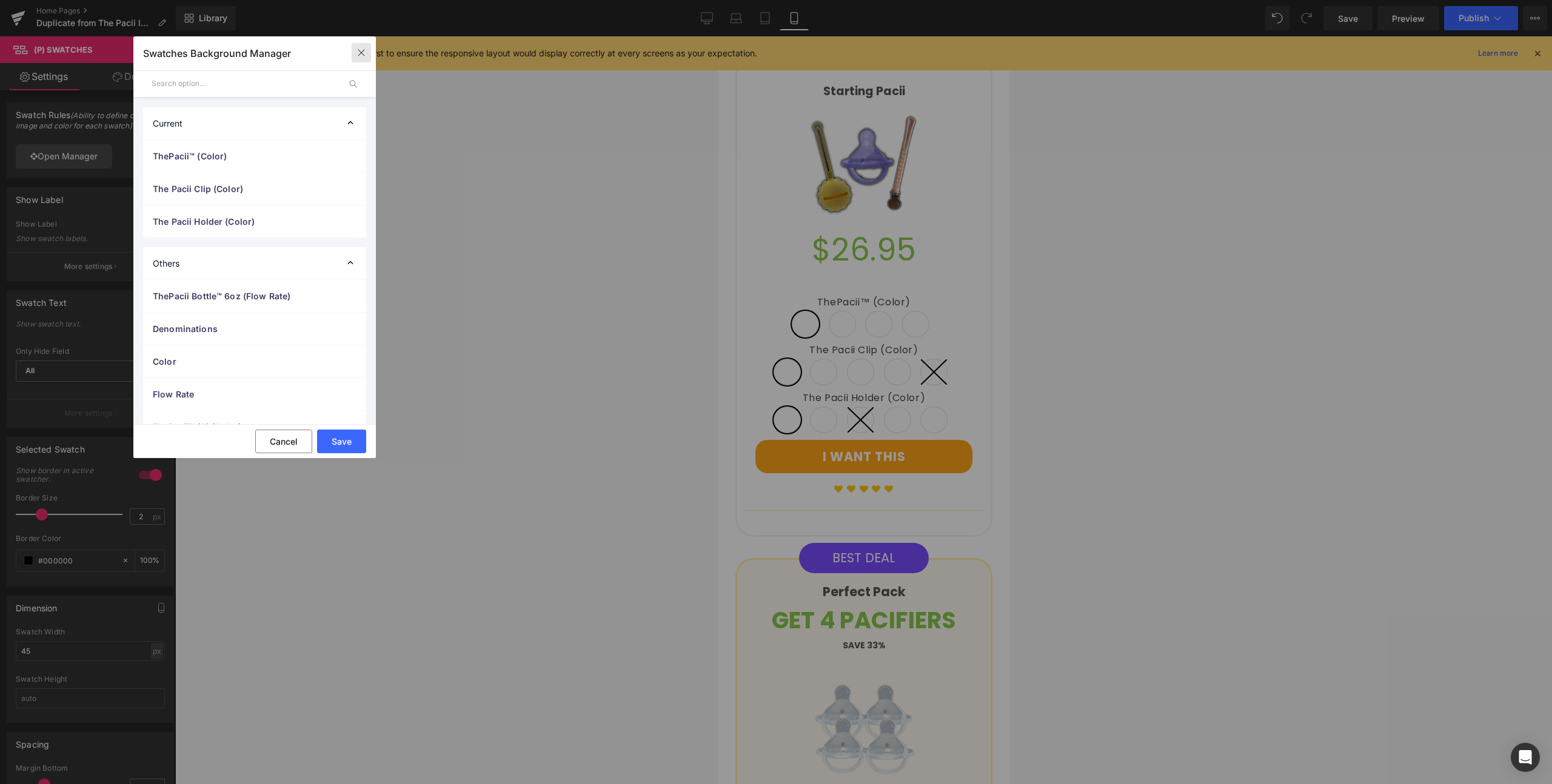
click at [363, 46] on button "button" at bounding box center [361, 53] width 20 height 20
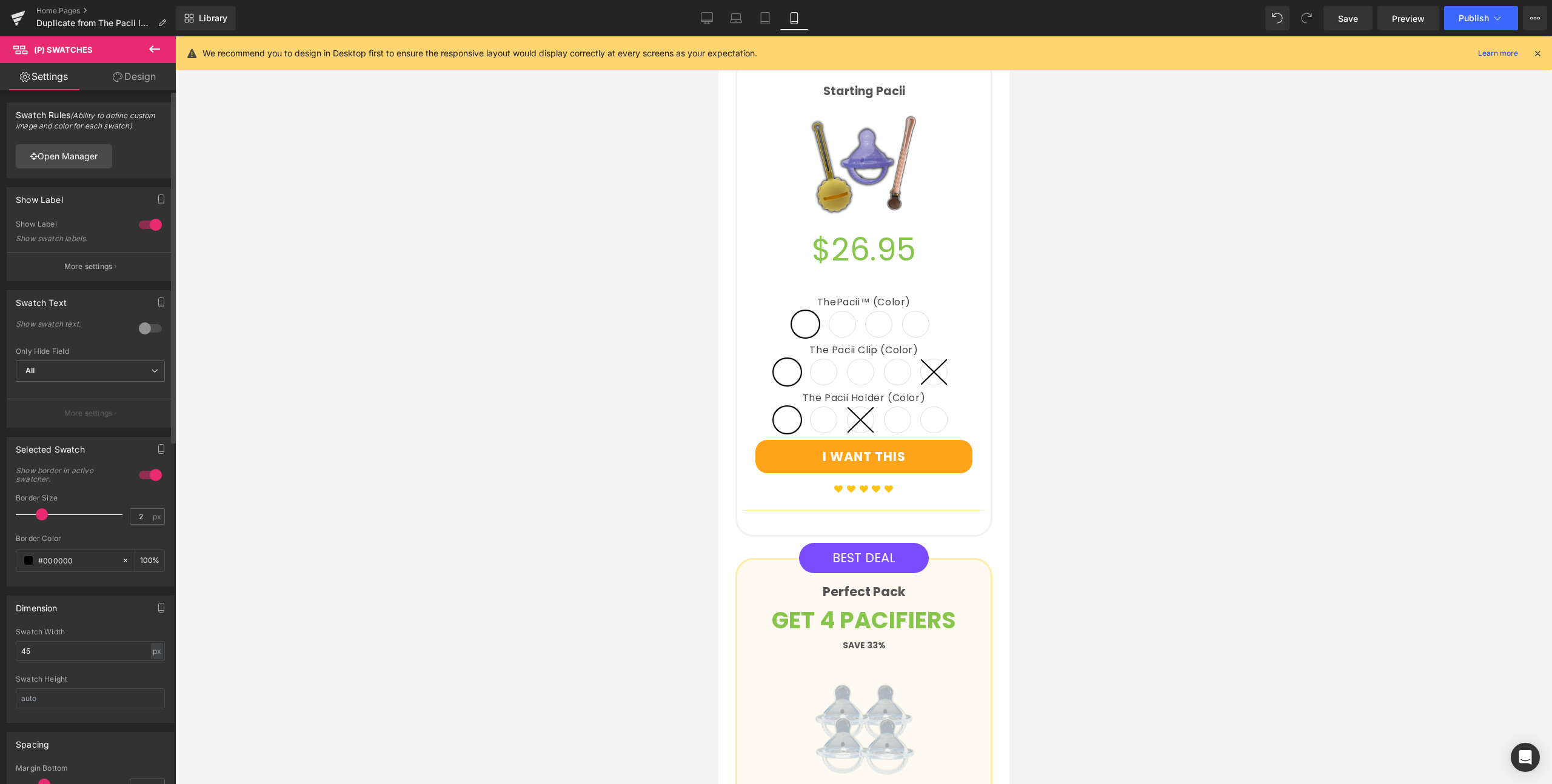
click at [149, 228] on div at bounding box center [150, 224] width 29 height 20
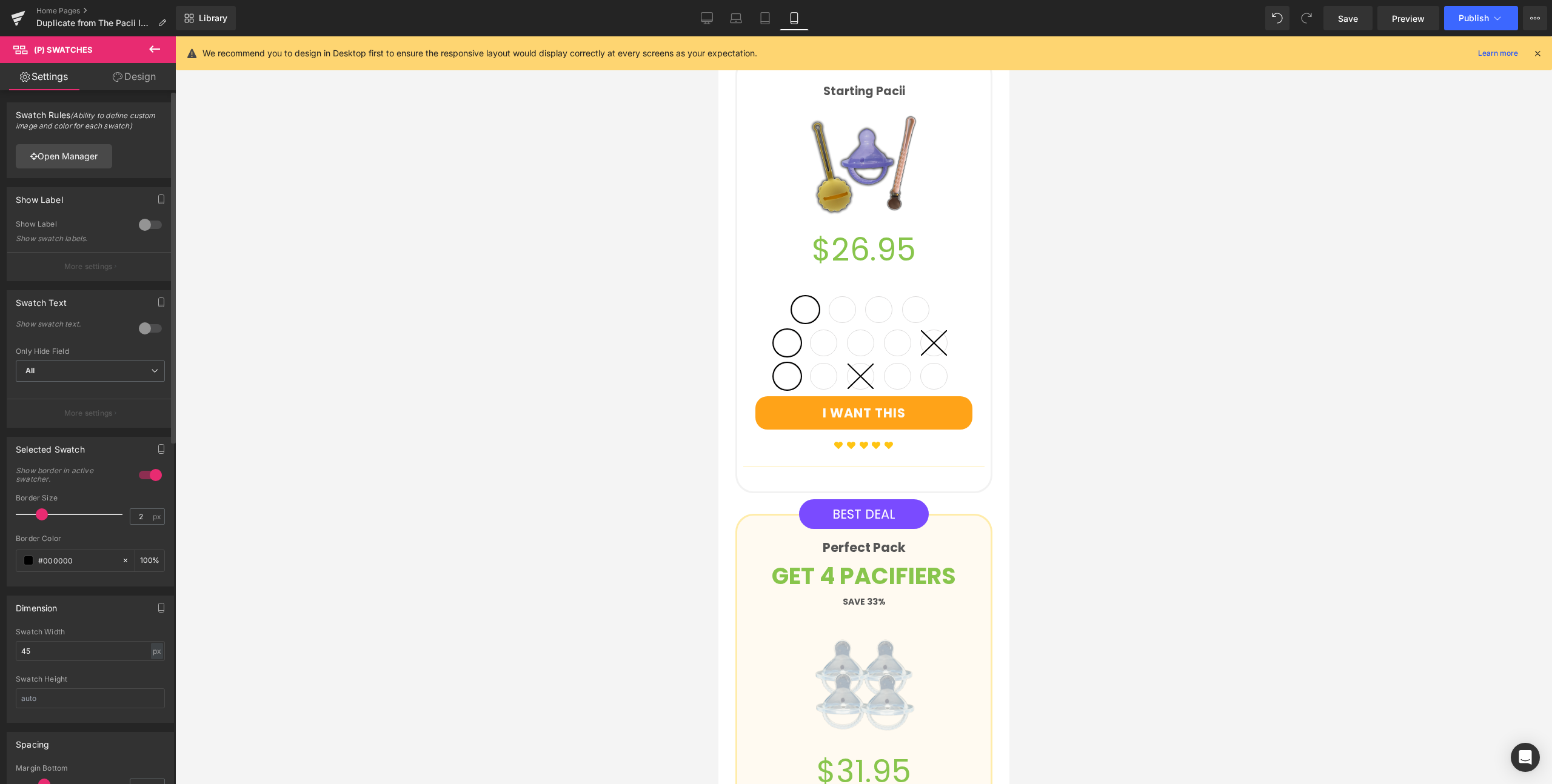
click at [149, 226] on div at bounding box center [150, 224] width 29 height 20
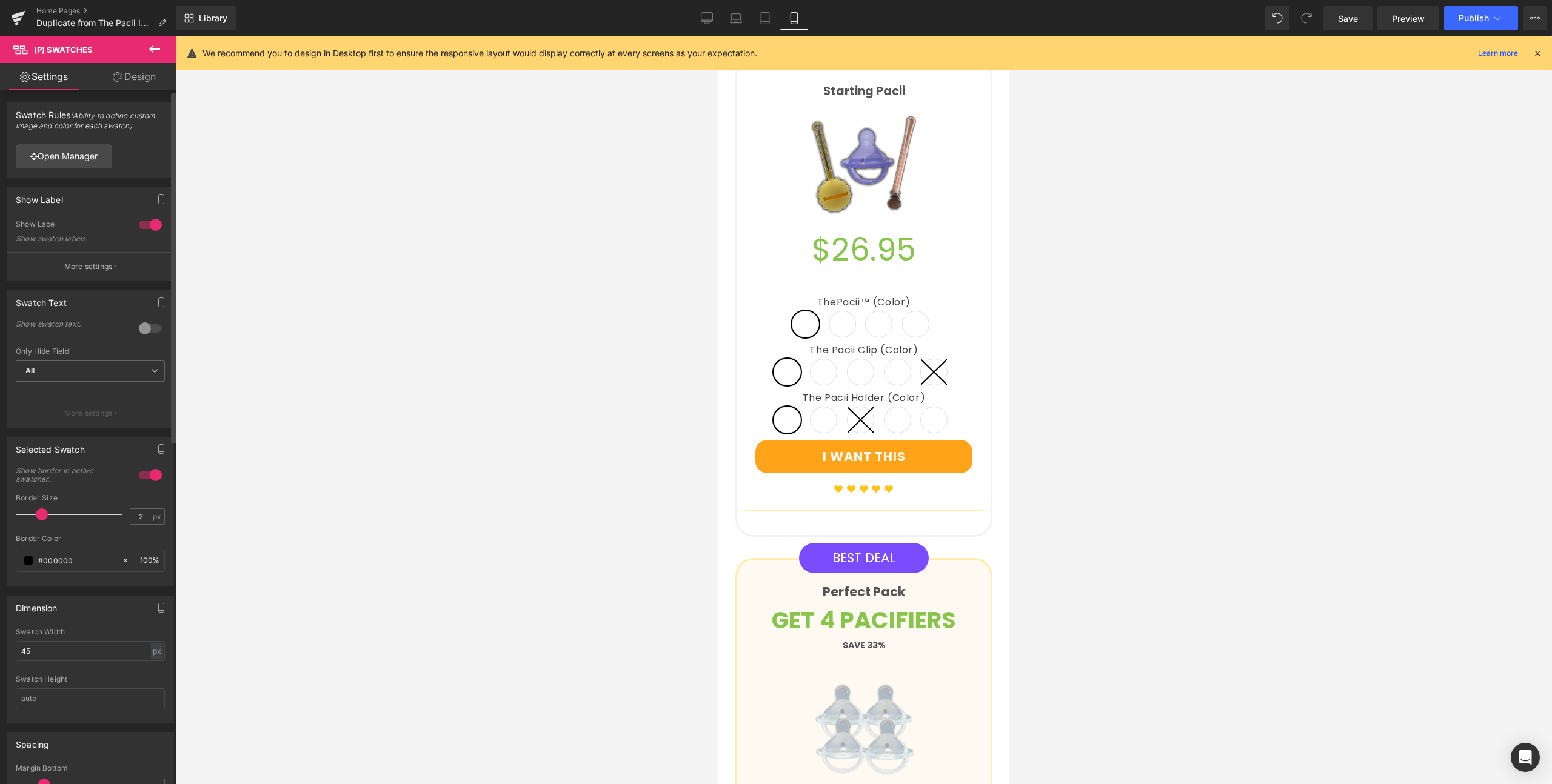
click at [147, 326] on div at bounding box center [150, 328] width 29 height 20
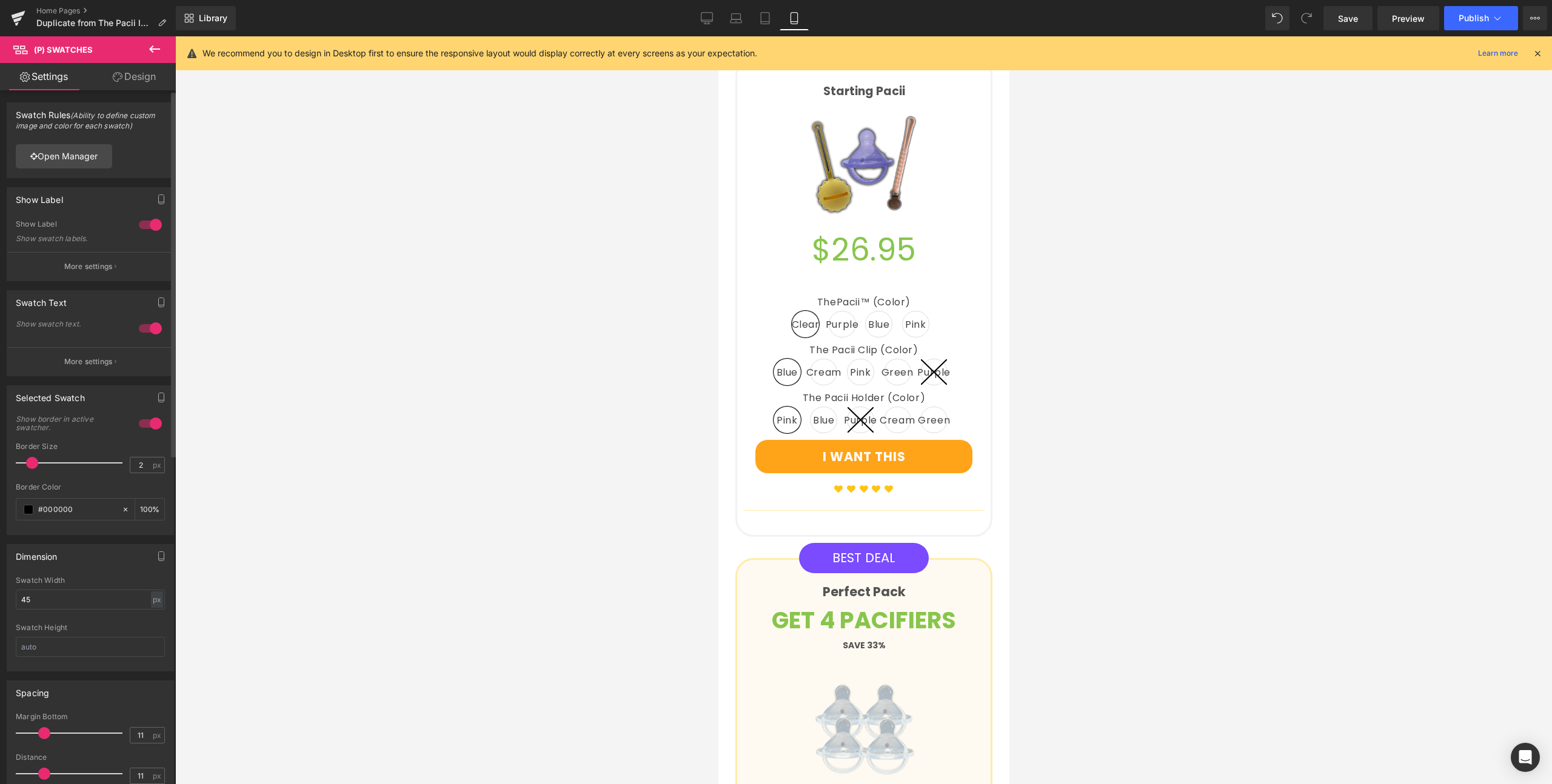
drag, startPoint x: 39, startPoint y: 462, endPoint x: 27, endPoint y: 458, distance: 12.6
click at [27, 458] on span at bounding box center [32, 462] width 12 height 12
drag, startPoint x: 30, startPoint y: 464, endPoint x: 39, endPoint y: 454, distance: 13.5
click at [39, 454] on div at bounding box center [71, 463] width 101 height 24
click at [99, 361] on p "More settings" at bounding box center [88, 361] width 49 height 11
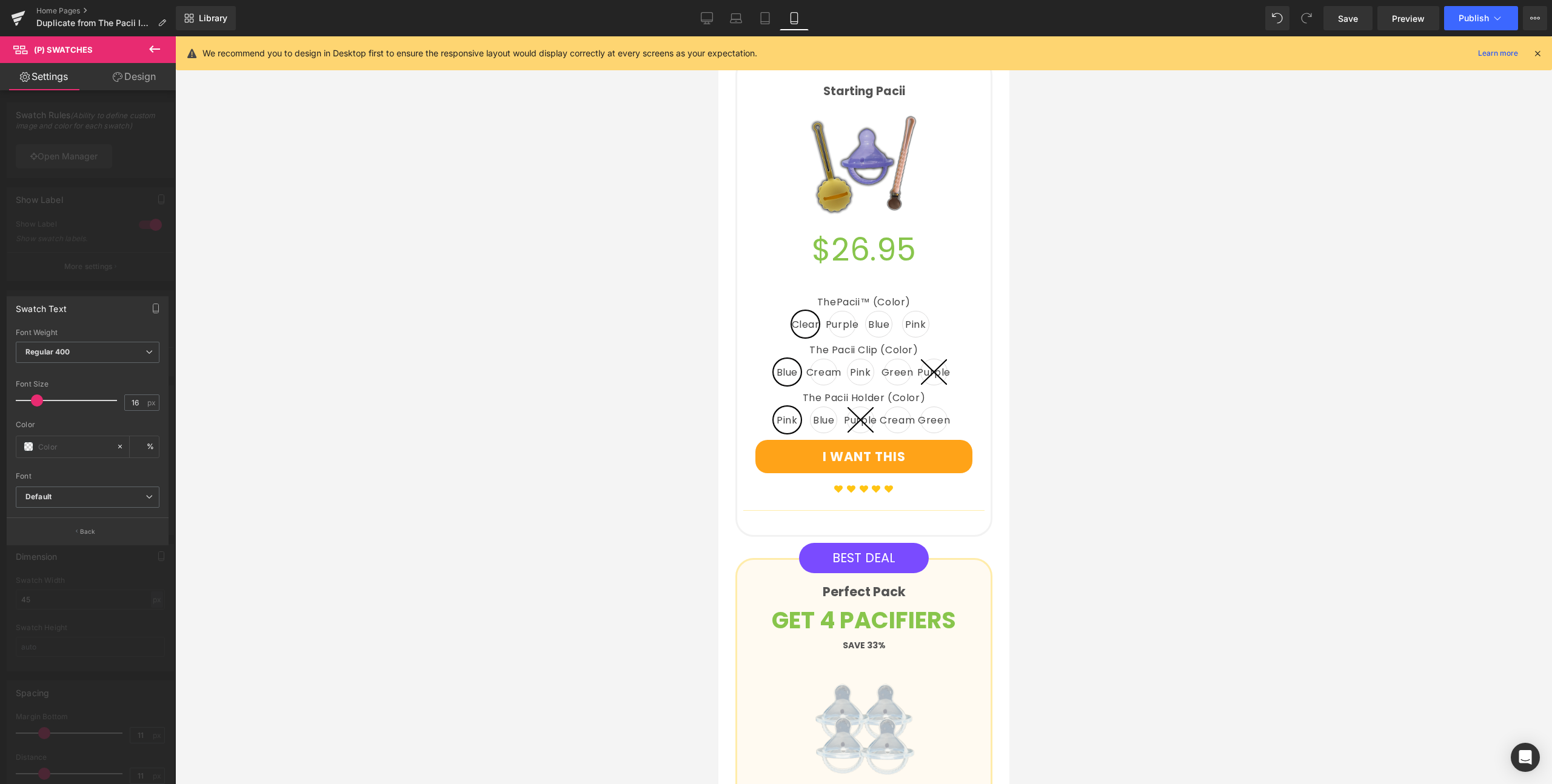
click at [132, 248] on div at bounding box center [87, 413] width 176 height 754
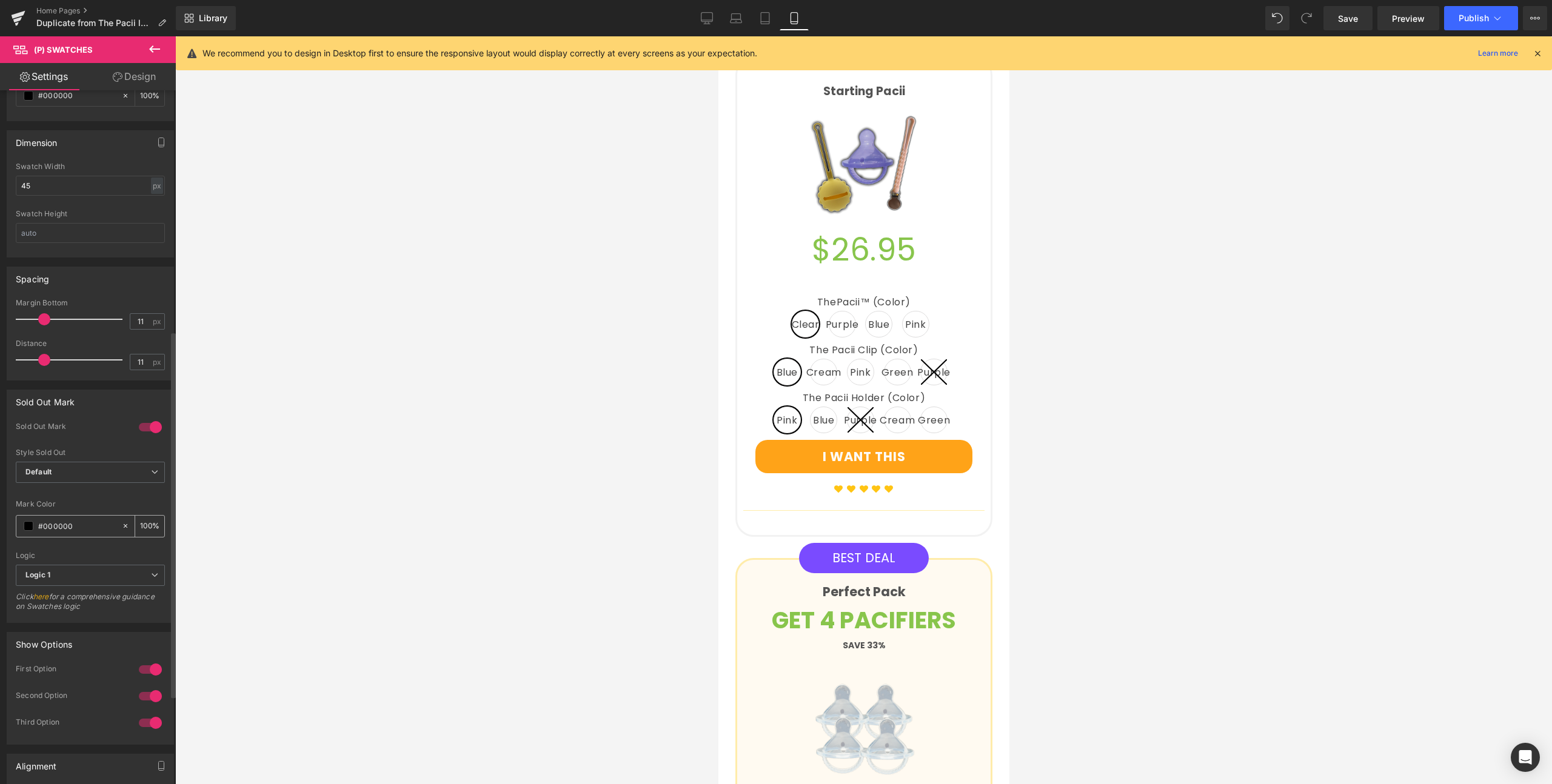
scroll to position [378, 0]
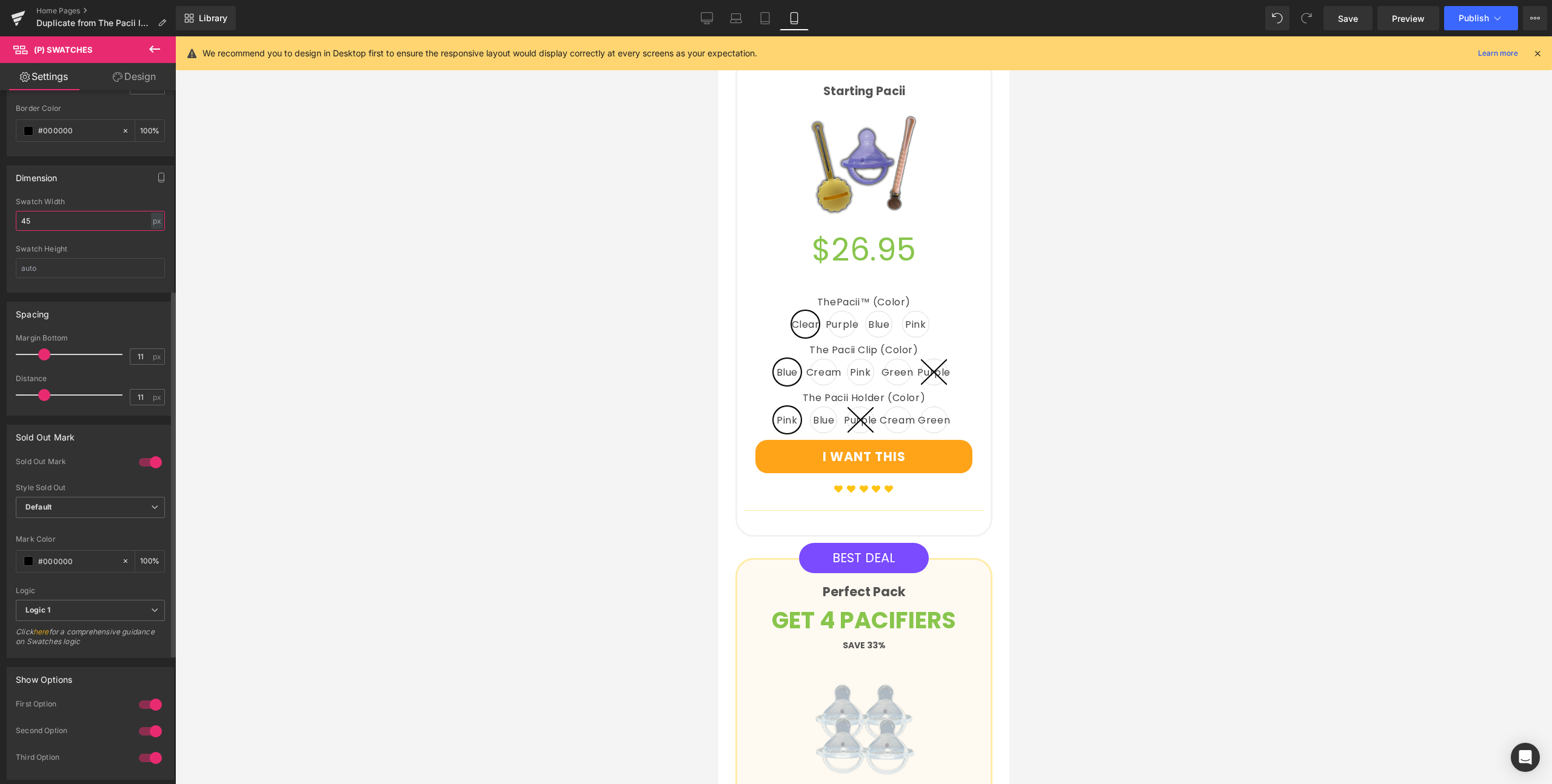
drag, startPoint x: 39, startPoint y: 214, endPoint x: 37, endPoint y: 221, distance: 7.3
click at [37, 221] on input "45" at bounding box center [90, 221] width 149 height 20
click at [68, 188] on div "Dimension" at bounding box center [90, 177] width 166 height 23
click at [14, 216] on div "45px Swatch Width 60 px % px Swatch Height" at bounding box center [90, 244] width 166 height 95
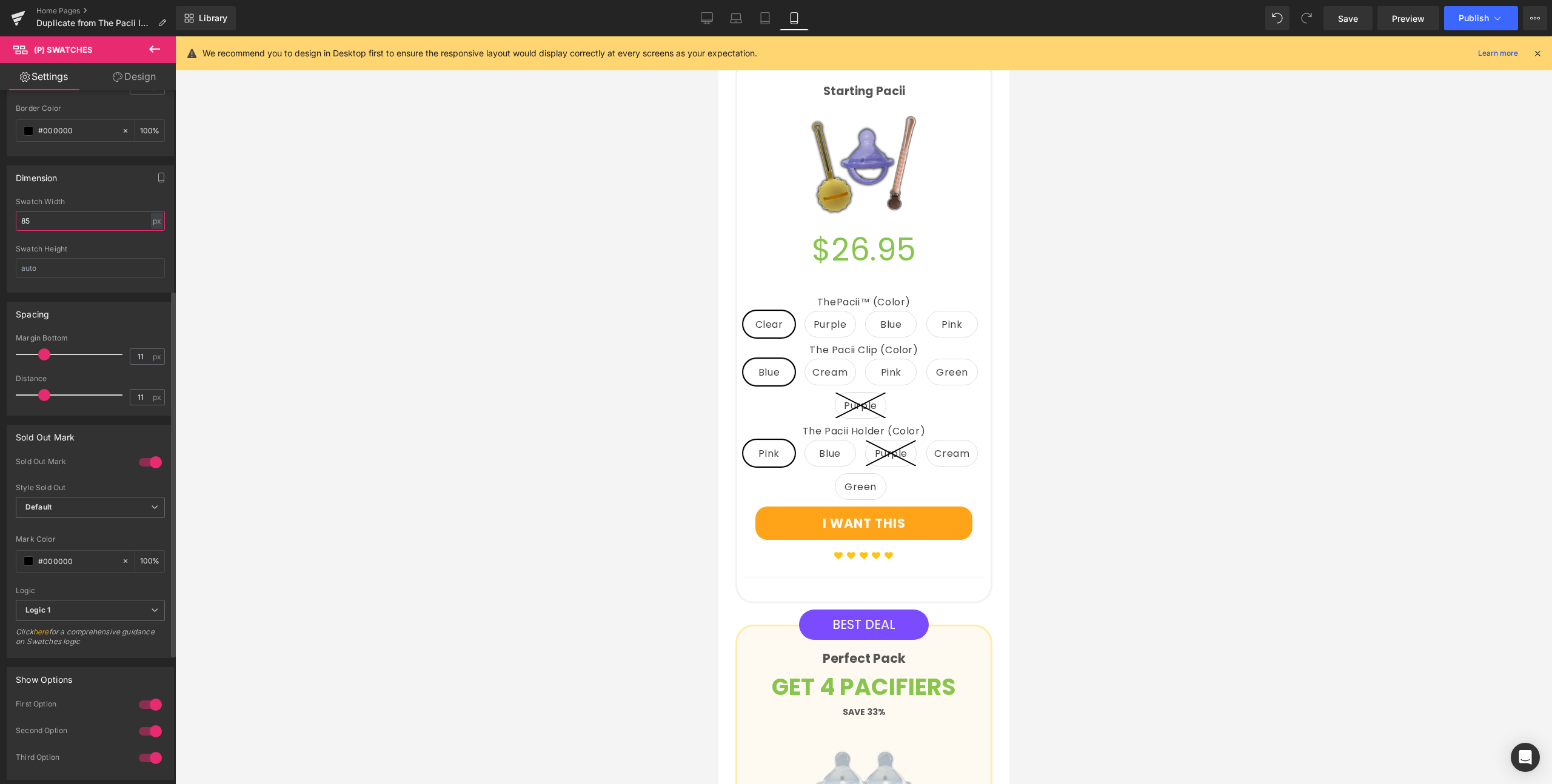
type input "85"
click at [101, 246] on div "Swatch Height" at bounding box center [90, 249] width 149 height 8
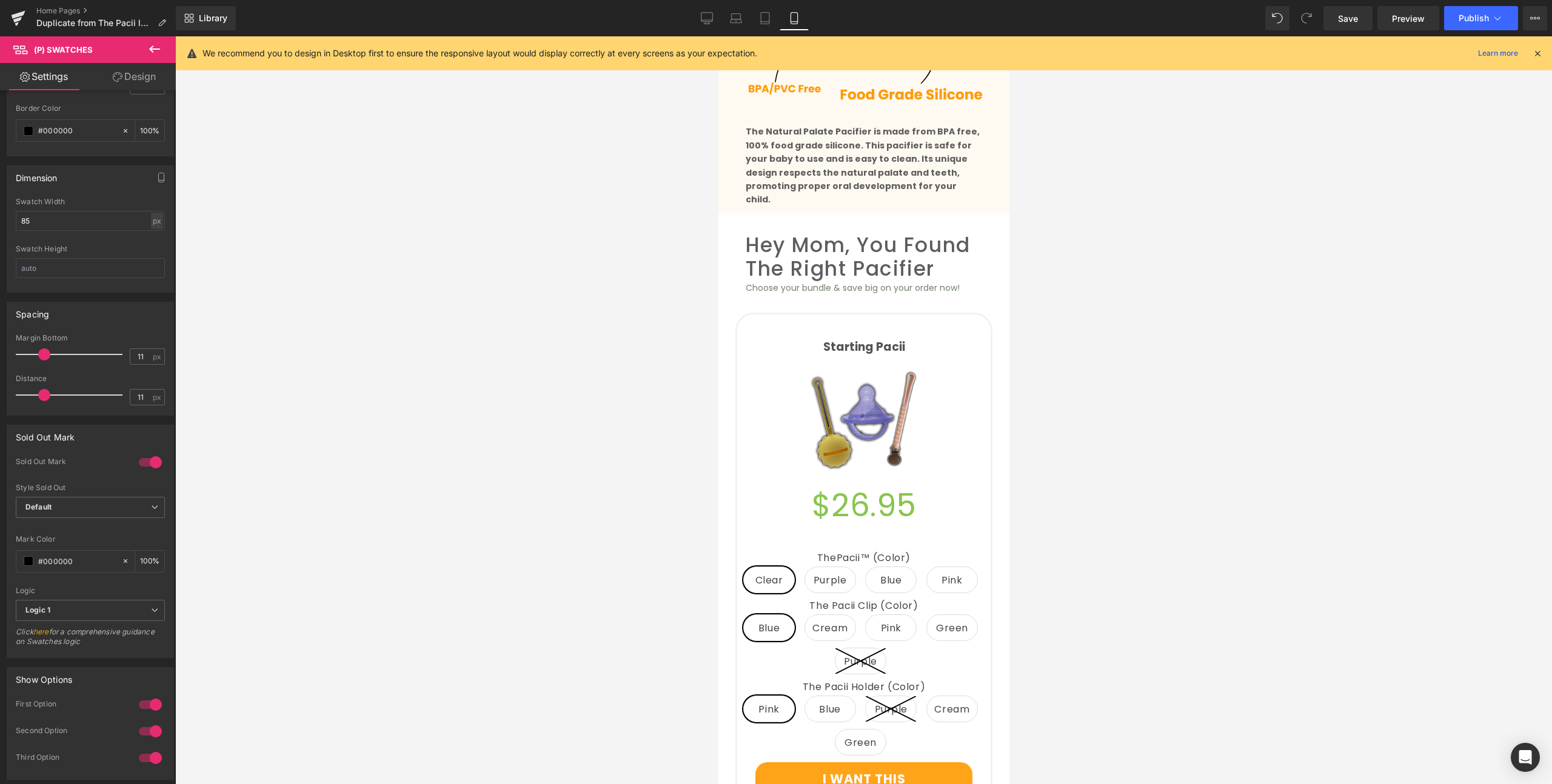
scroll to position [1295, 0]
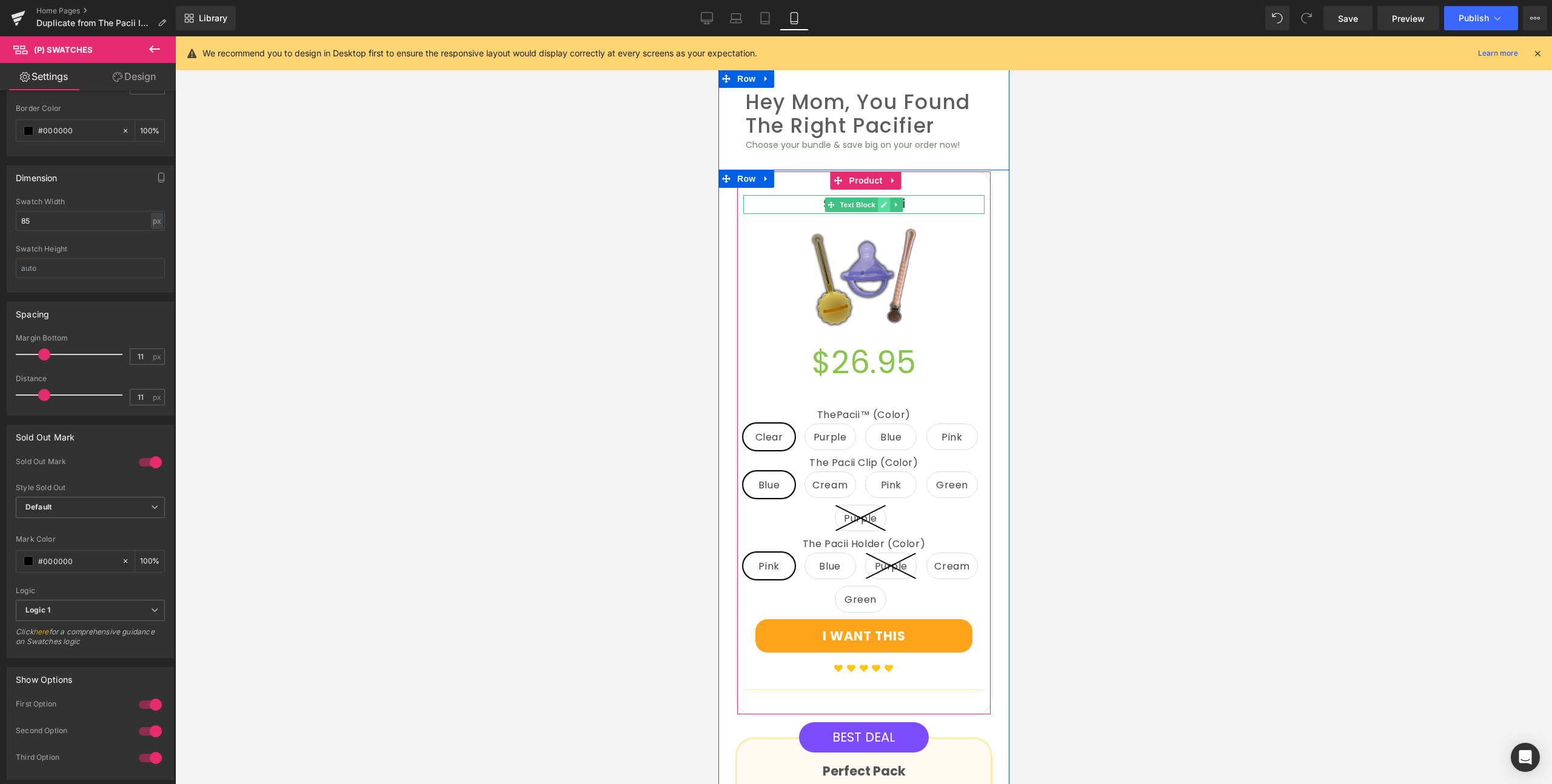
click at [880, 202] on icon at bounding box center [883, 205] width 6 height 6
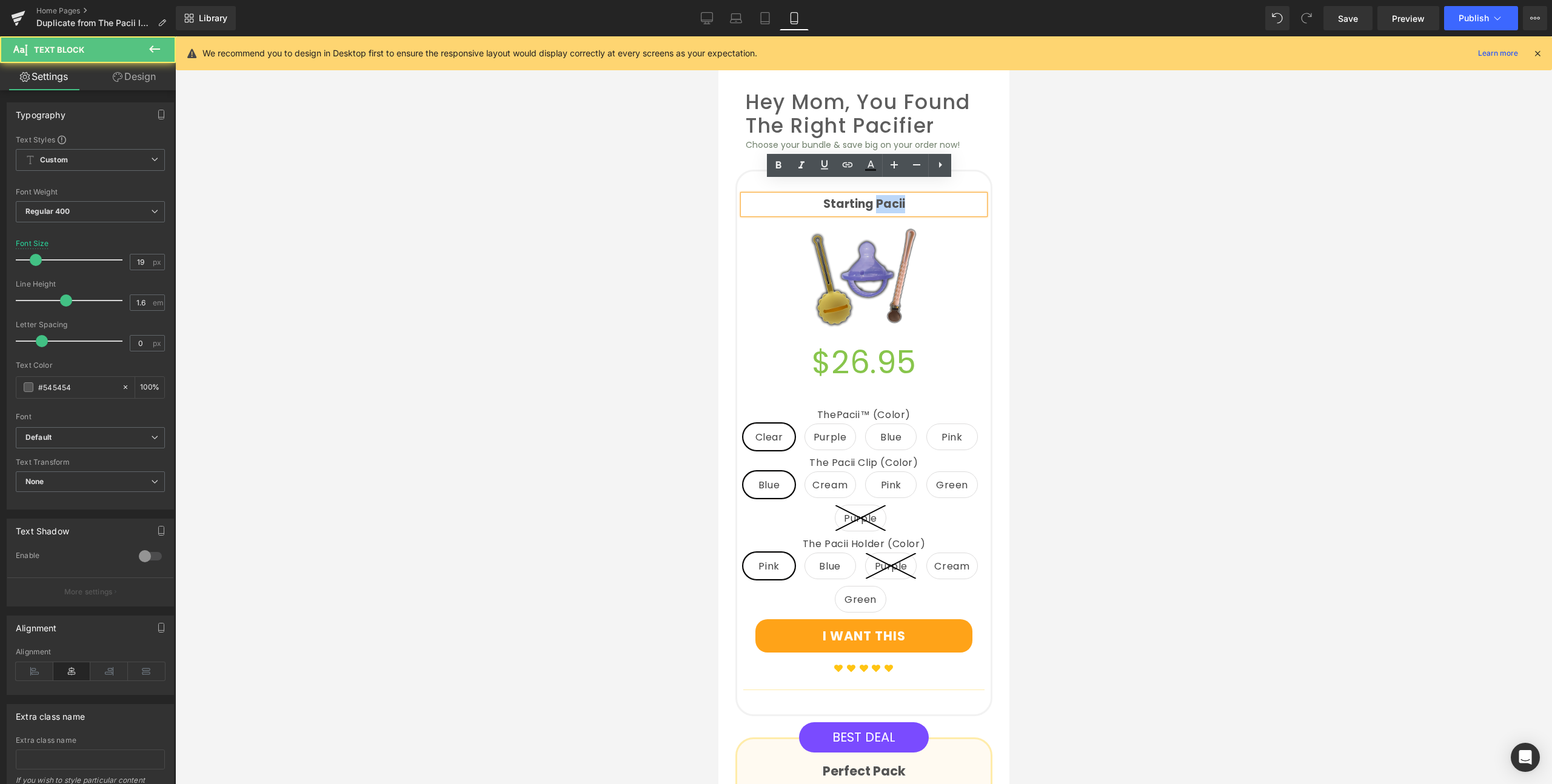
drag, startPoint x: 880, startPoint y: 194, endPoint x: 870, endPoint y: 193, distance: 10.0
click at [870, 195] on p "Starting Pacii" at bounding box center [862, 204] width 241 height 18
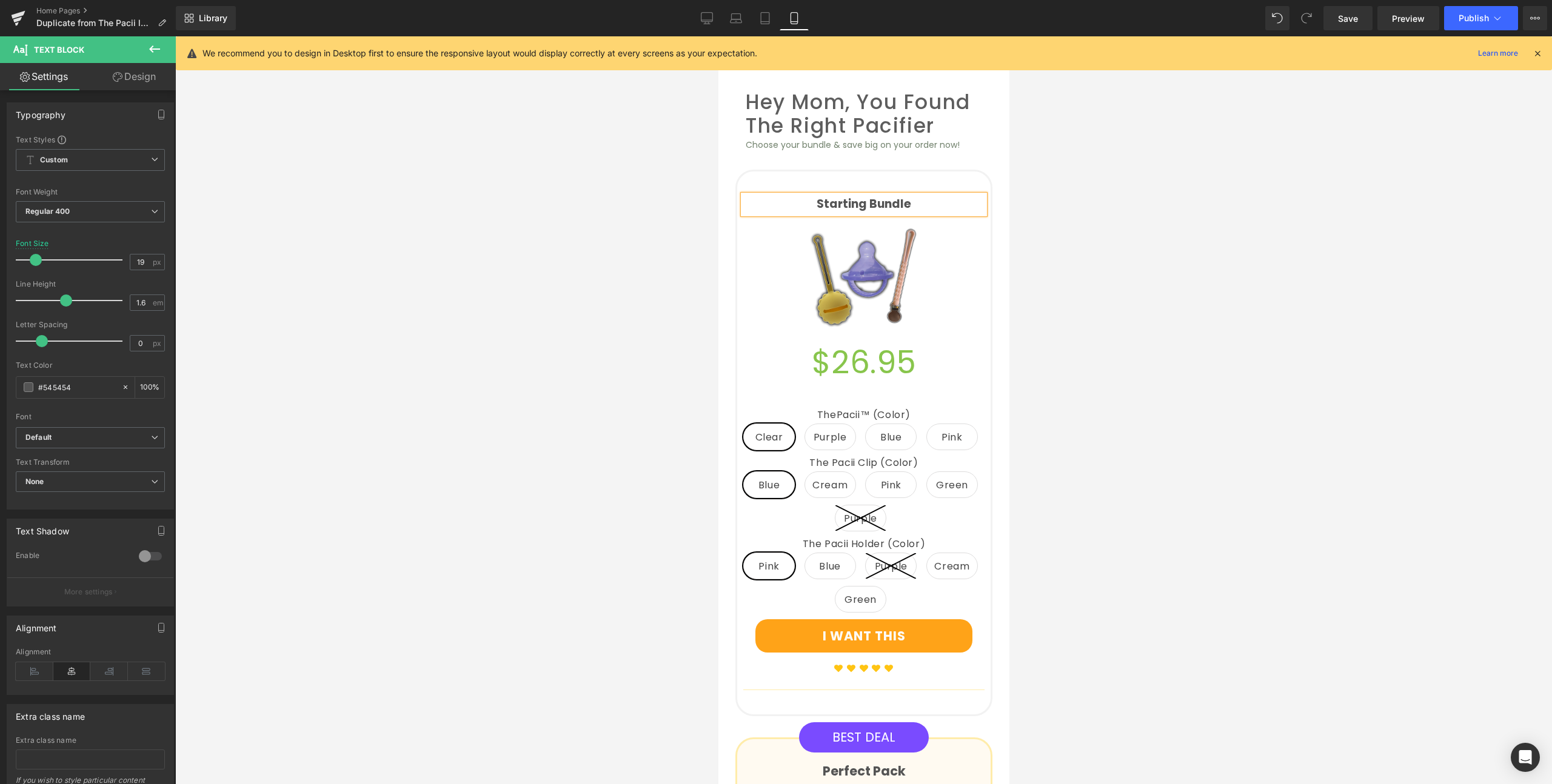
click at [992, 187] on div "Starting Bundle Text Block (P) Image $26.95 (P) Price ThePacii™ (Color) Clear P…" at bounding box center [862, 446] width 272 height 552
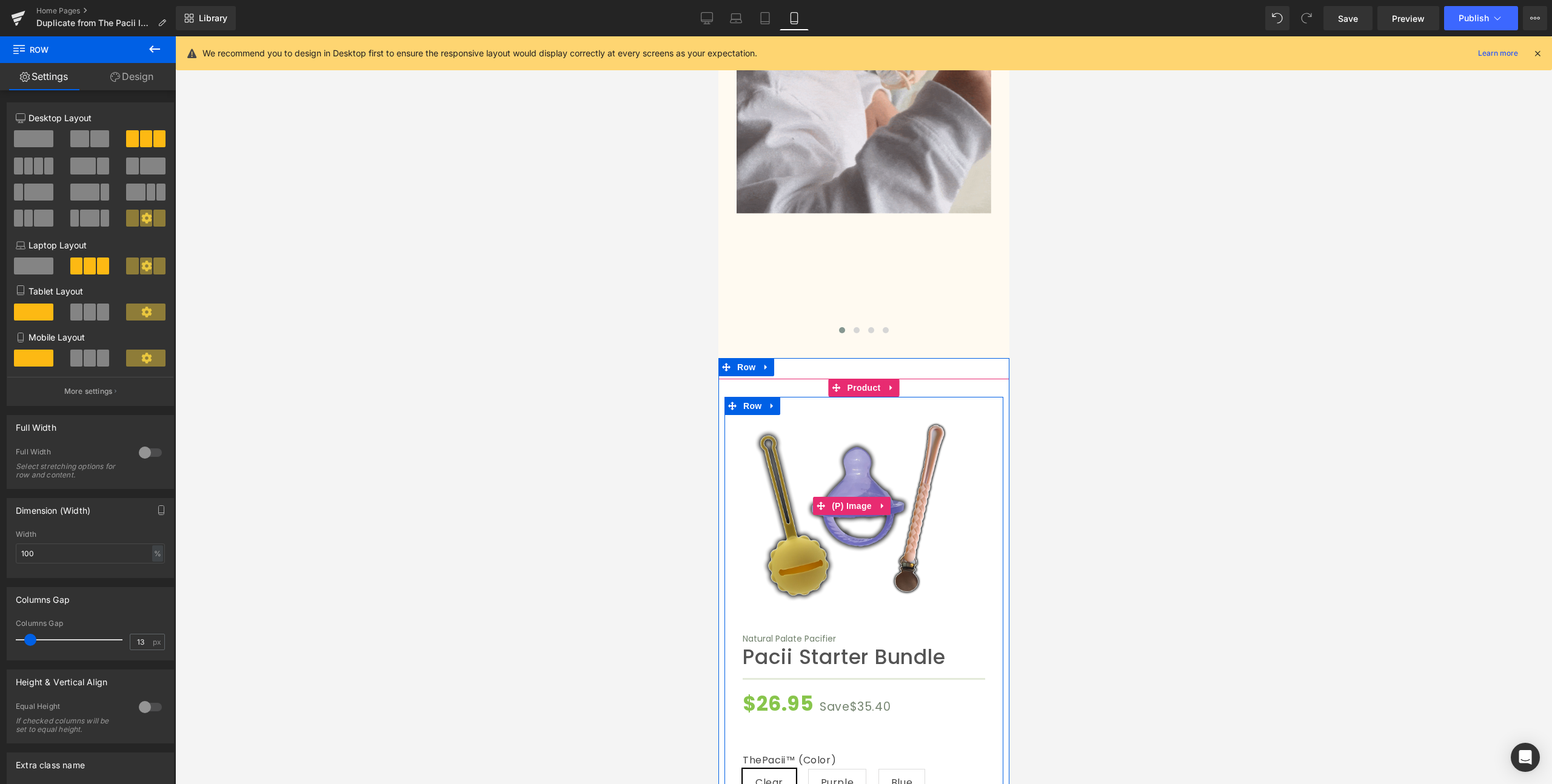
scroll to position [4469, 0]
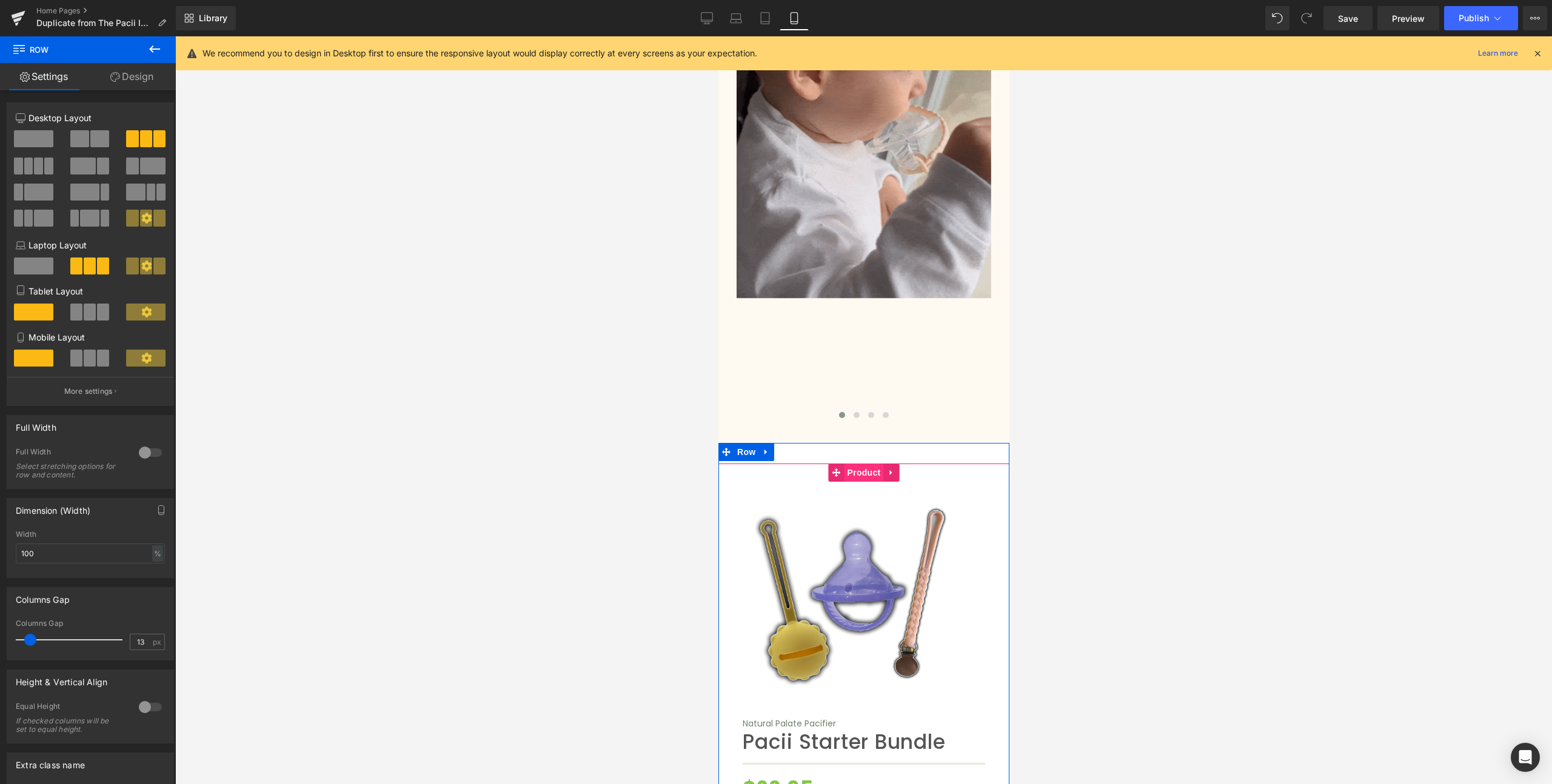
click at [863, 464] on span "Product" at bounding box center [863, 472] width 39 height 18
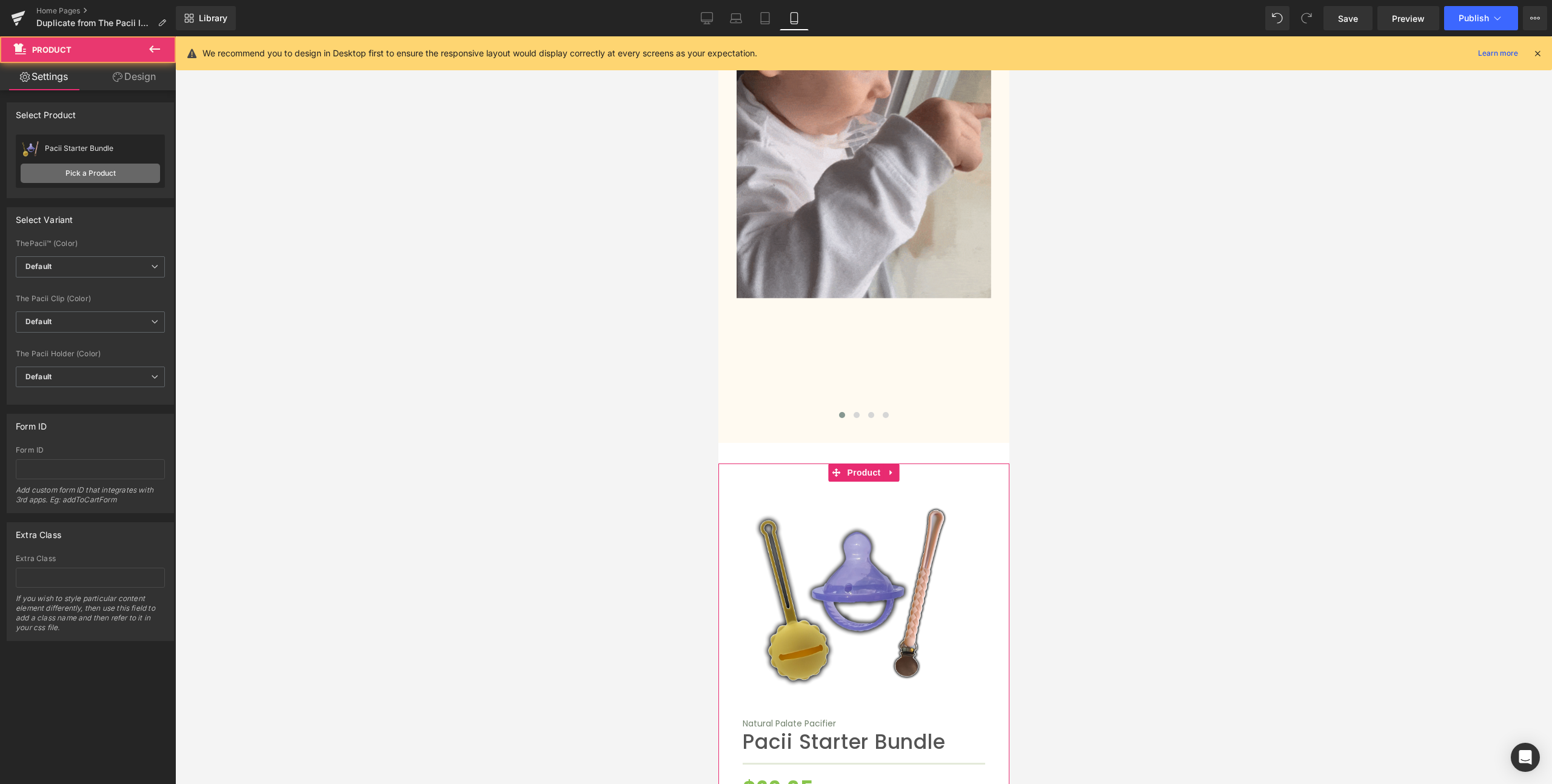
click at [65, 174] on link "Pick a Product" at bounding box center [90, 173] width 139 height 20
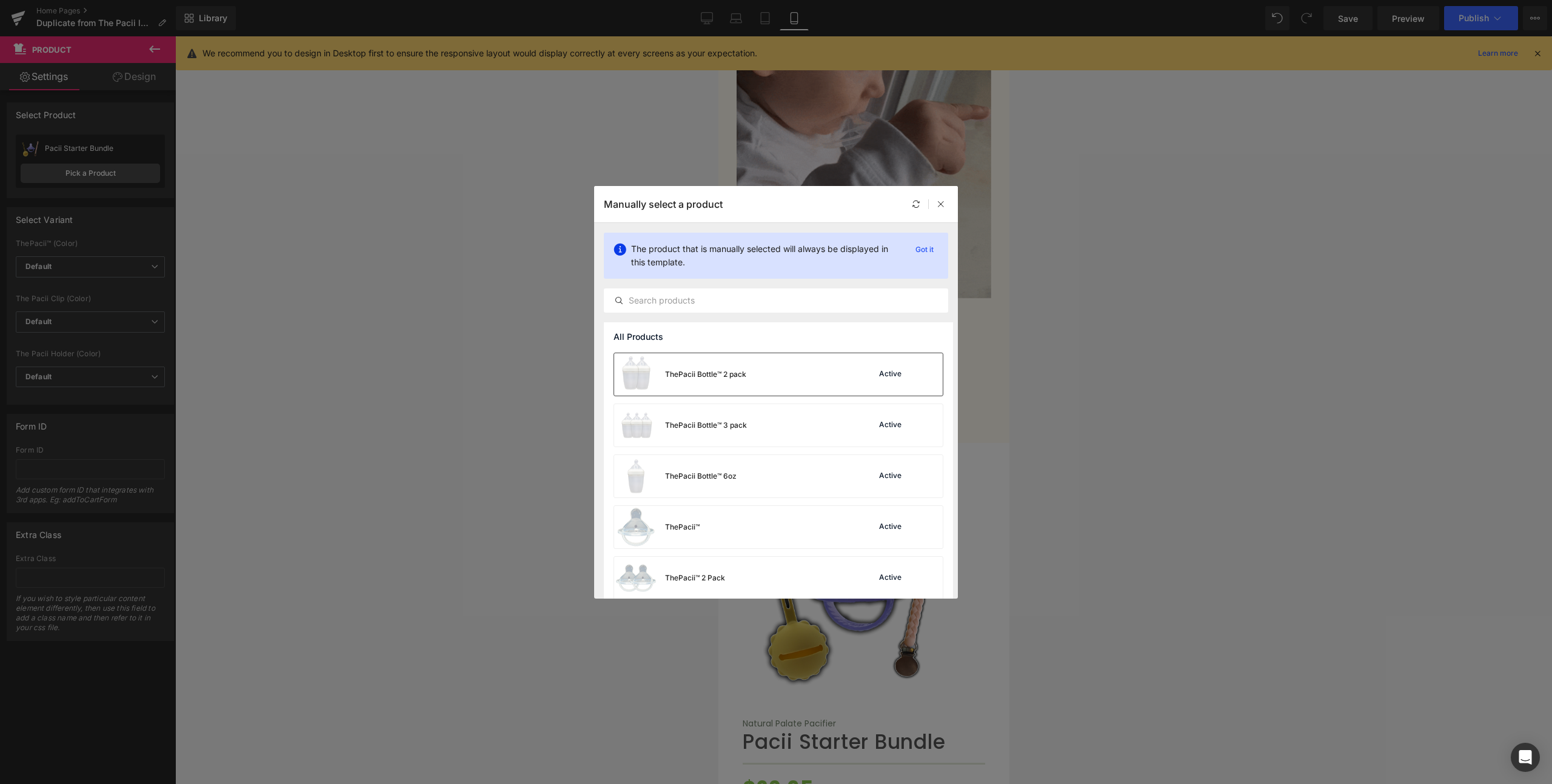
scroll to position [324, 0]
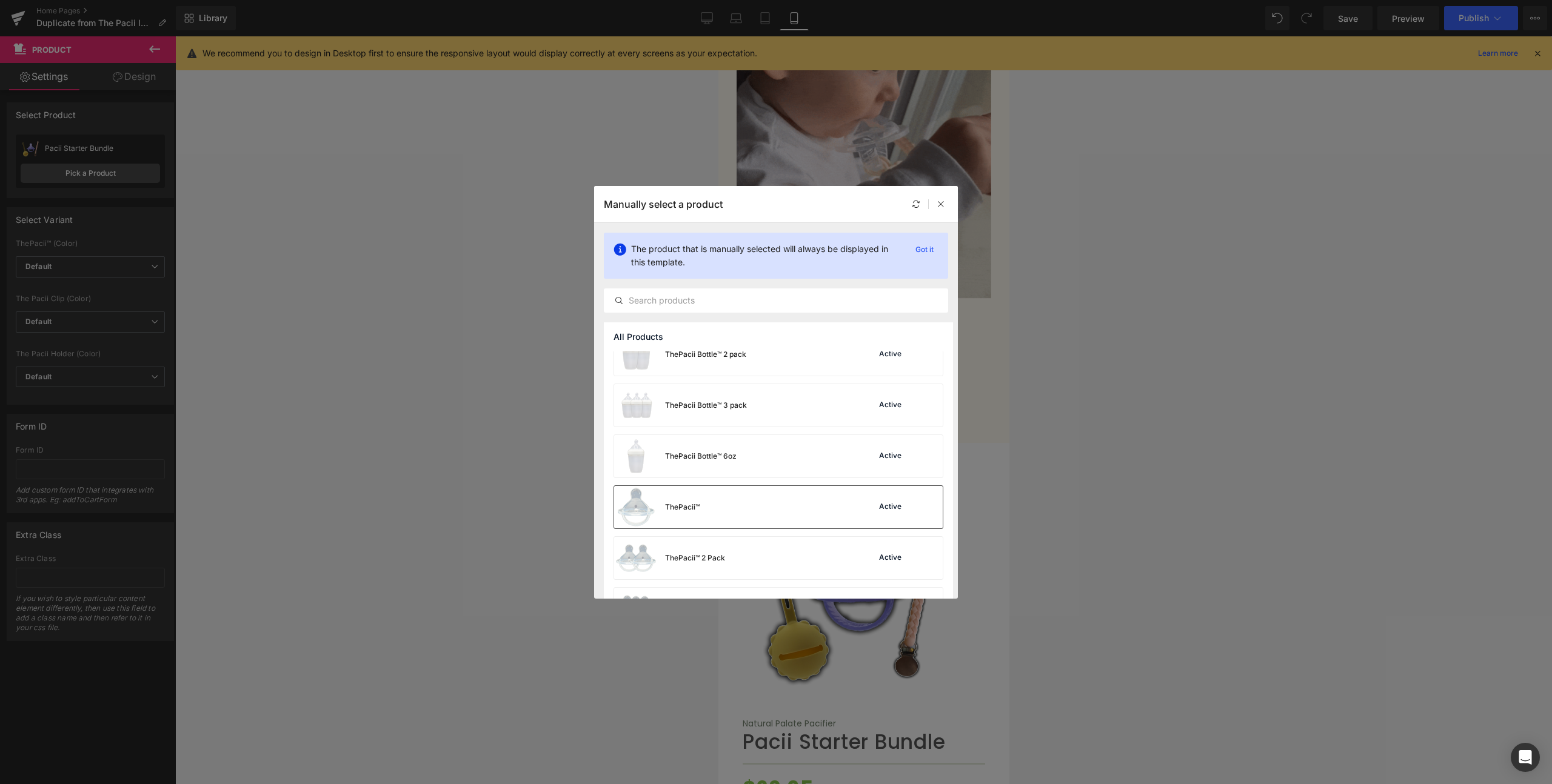
click at [728, 500] on div "ThePacii™ Active" at bounding box center [779, 506] width 329 height 42
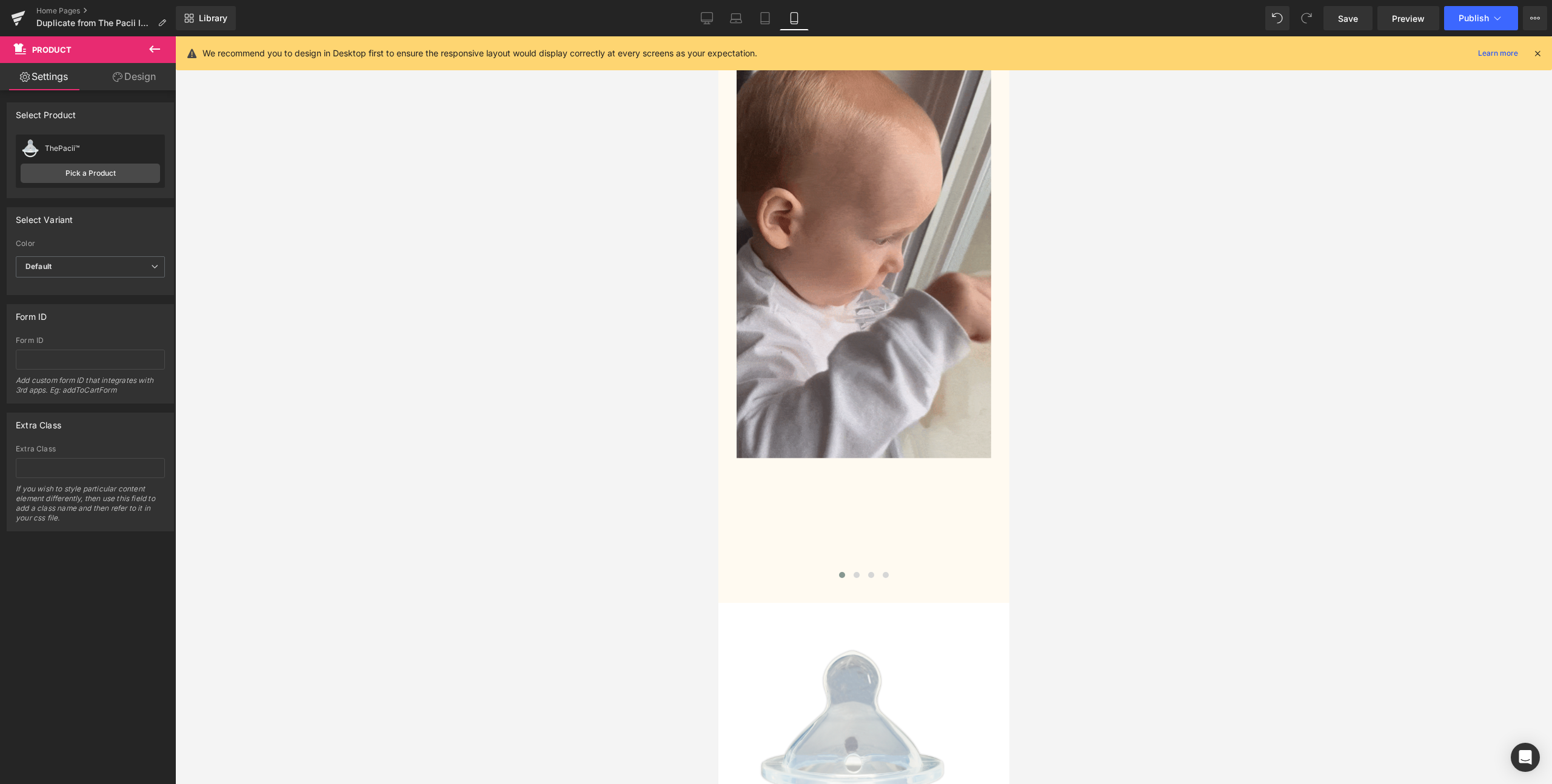
scroll to position [4070, 0]
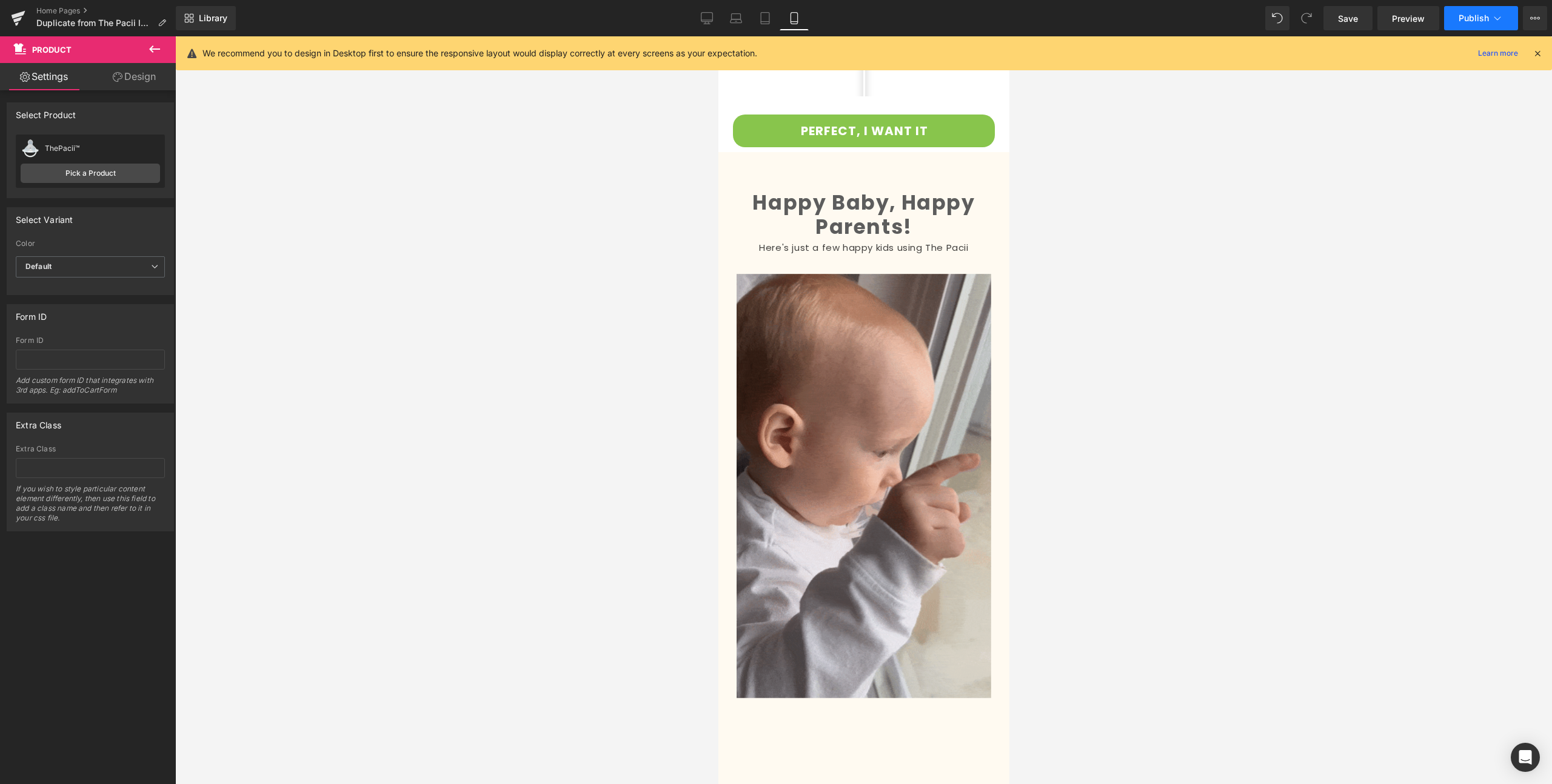
click at [1469, 18] on span "Publish" at bounding box center [1473, 18] width 30 height 9
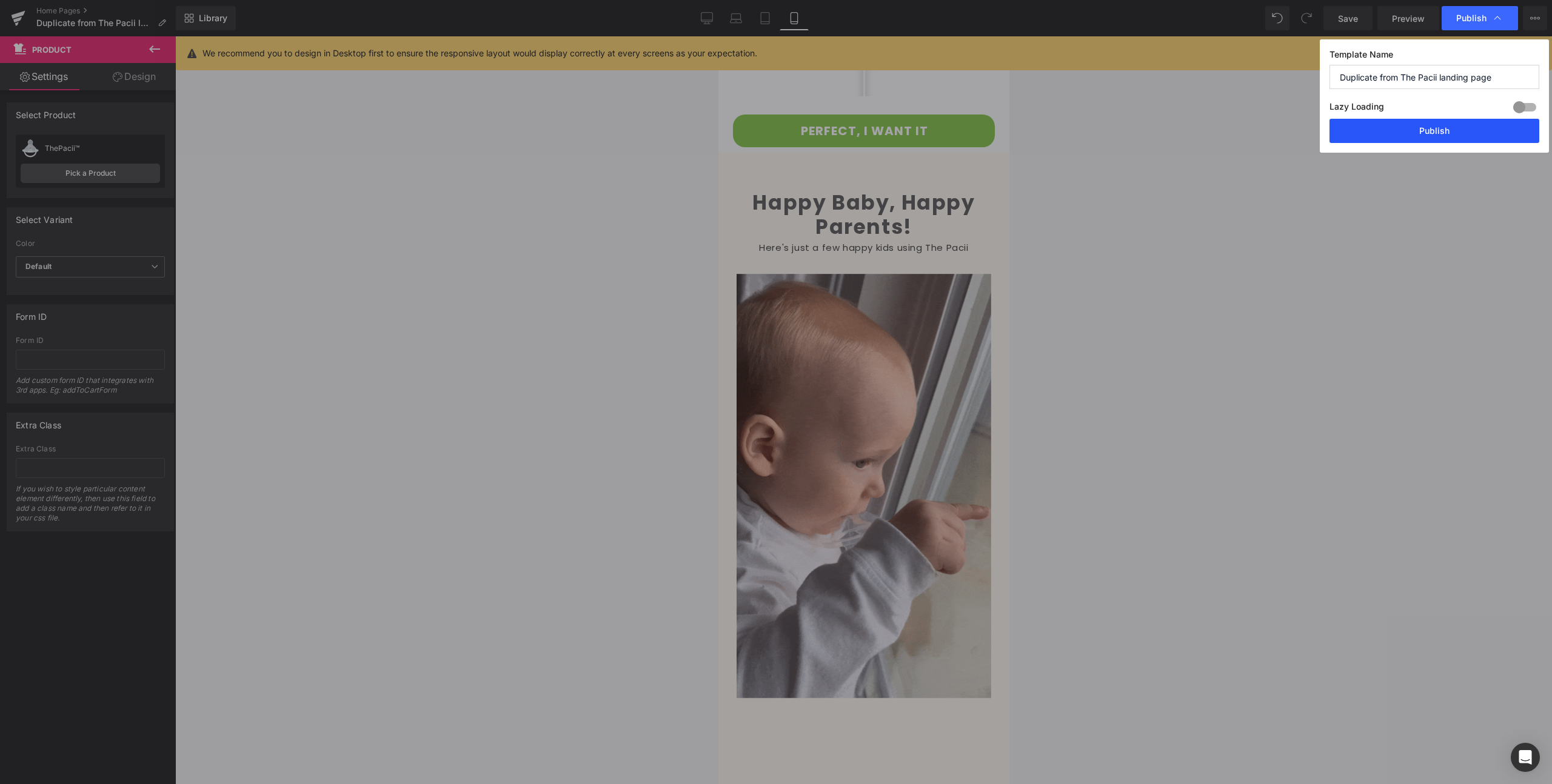
click at [1436, 138] on button "Publish" at bounding box center [1434, 131] width 210 height 24
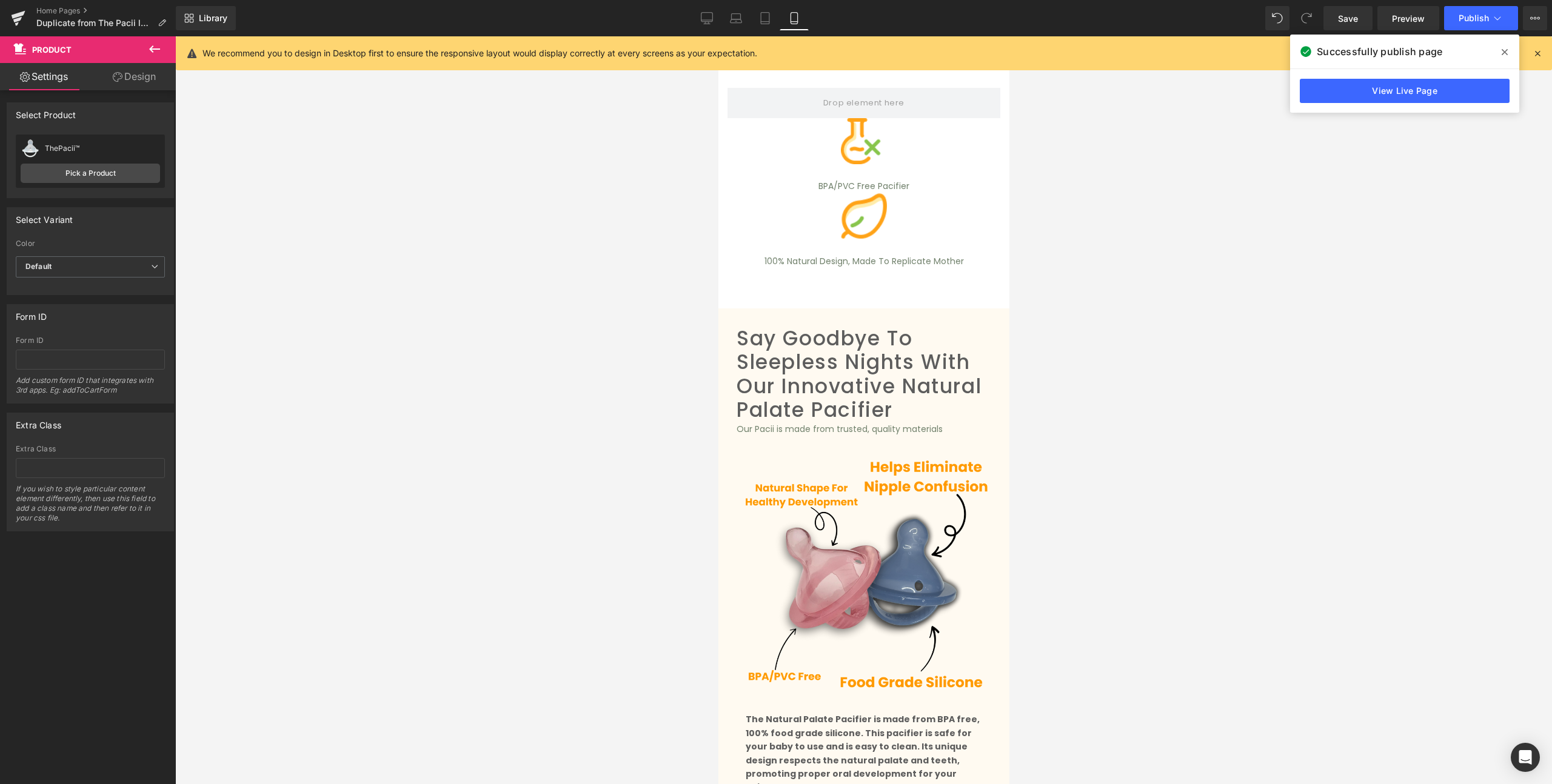
scroll to position [548, 0]
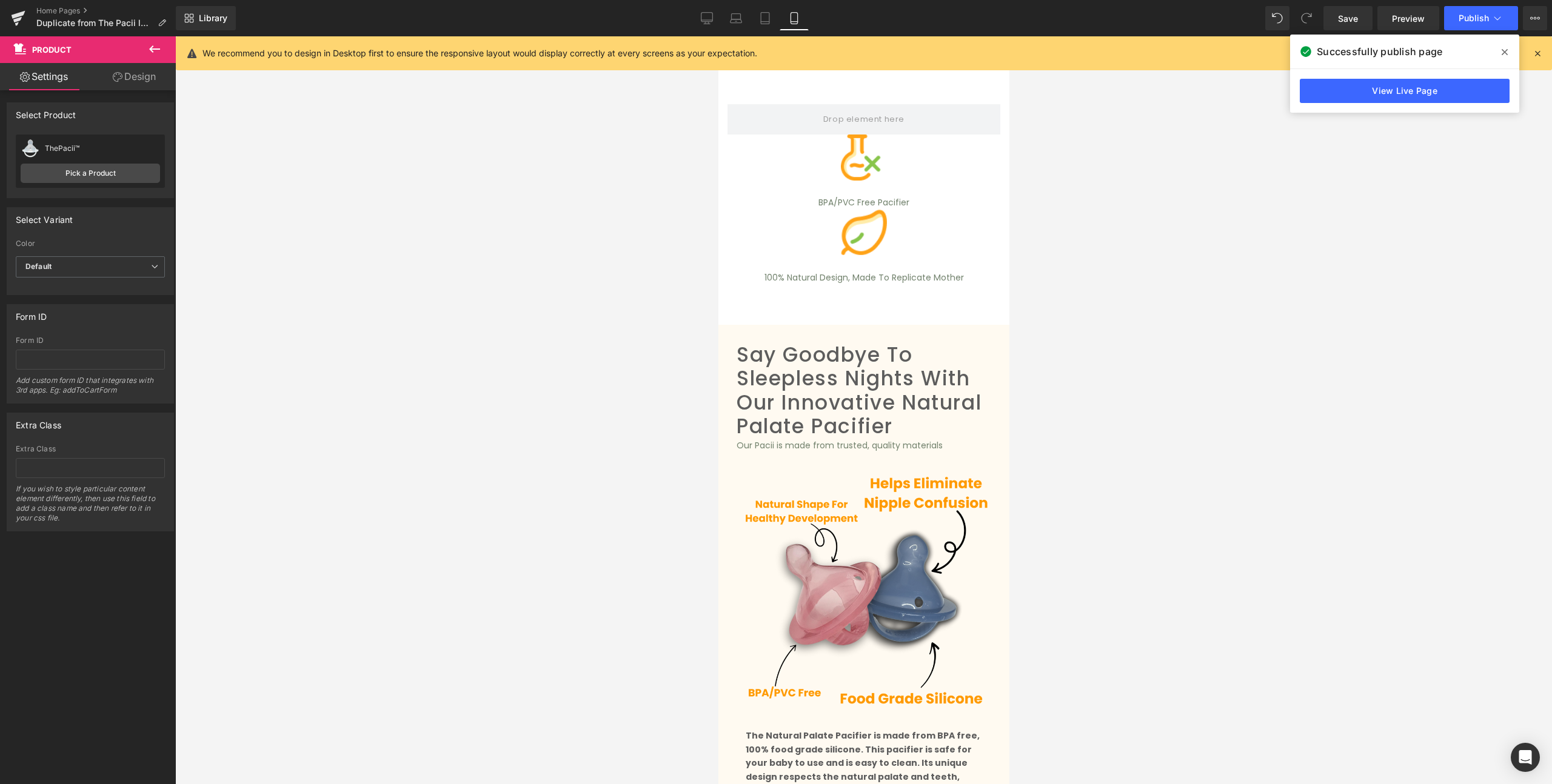
click at [1506, 45] on span at bounding box center [1504, 52] width 20 height 20
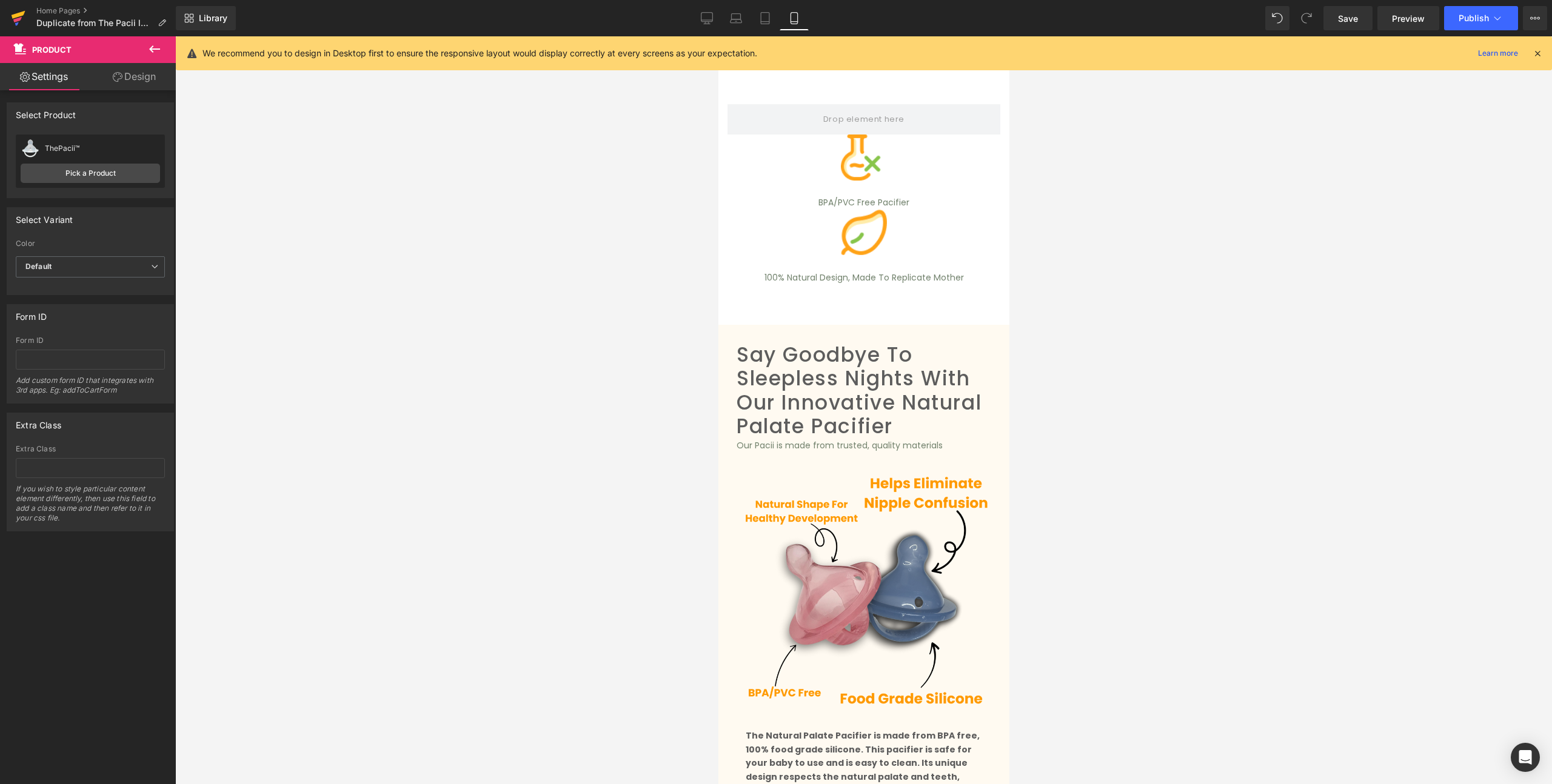
click at [20, 9] on icon at bounding box center [18, 18] width 14 height 30
